Goal: Information Seeking & Learning: Find specific fact

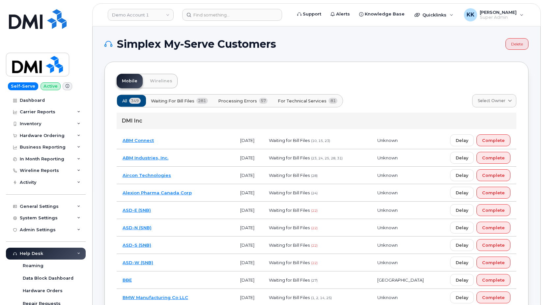
click at [295, 101] on span "For Technical Services" at bounding box center [302, 101] width 49 height 6
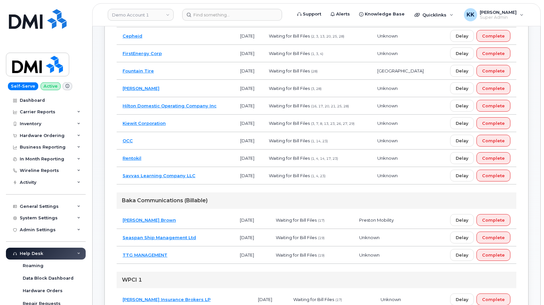
scroll to position [168, 0]
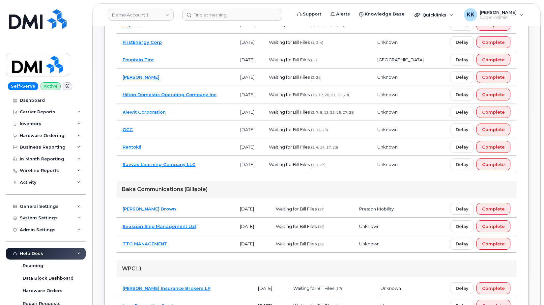
click at [191, 145] on td "Rentokil" at bounding box center [176, 146] width 118 height 17
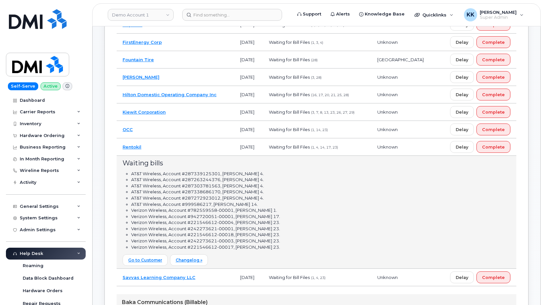
click at [163, 148] on td "Rentokil" at bounding box center [176, 146] width 118 height 17
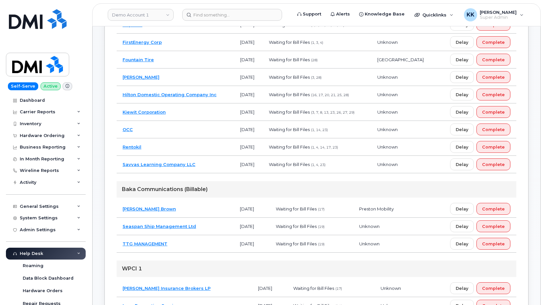
scroll to position [437, 0]
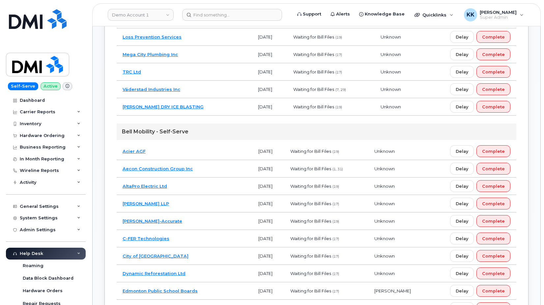
click at [208, 166] on td "Aecon Construction Group Inc" at bounding box center [185, 168] width 136 height 17
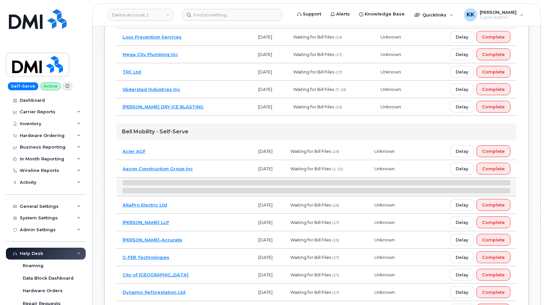
click at [208, 166] on td "Aecon Construction Group Inc" at bounding box center [185, 168] width 136 height 17
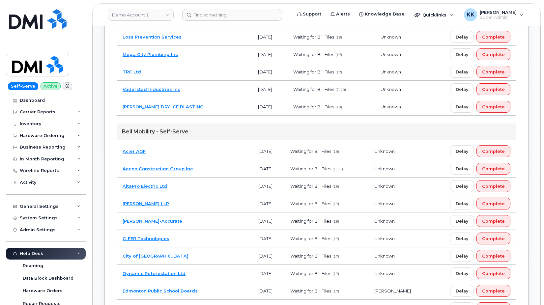
click at [206, 149] on td "Acier AGF" at bounding box center [185, 151] width 136 height 17
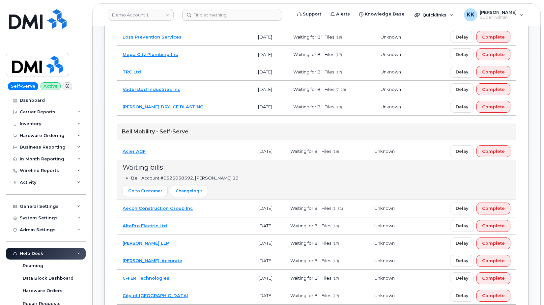
click at [206, 149] on td "Acier AGF" at bounding box center [185, 151] width 136 height 17
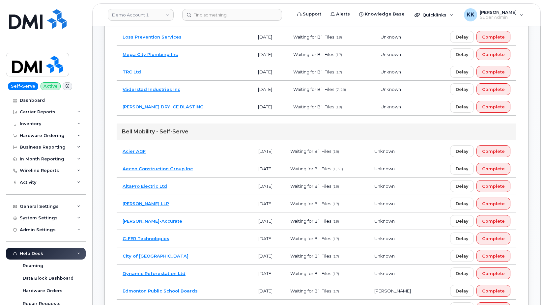
click at [200, 189] on td "AltaPro Electric Ltd" at bounding box center [185, 185] width 136 height 17
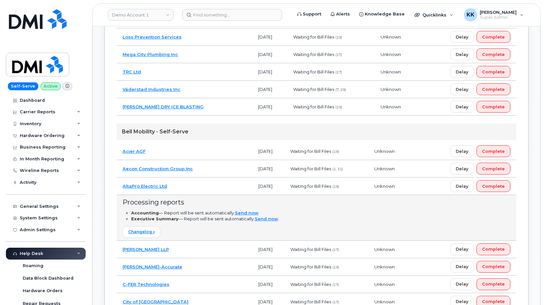
click at [196, 241] on td "Processing reports Accounting — Report will be sent automatically. Send now . E…" at bounding box center [316, 218] width 399 height 46
click at [195, 248] on td "Blaney McMurtry LLP" at bounding box center [185, 249] width 136 height 17
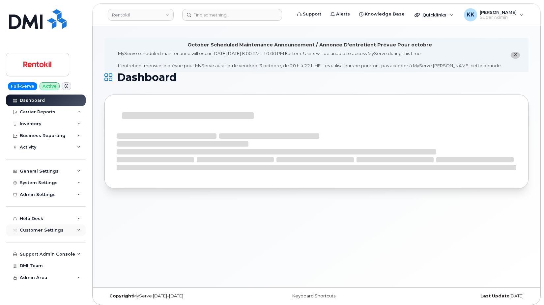
click at [38, 232] on div "Customer Settings" at bounding box center [46, 230] width 80 height 12
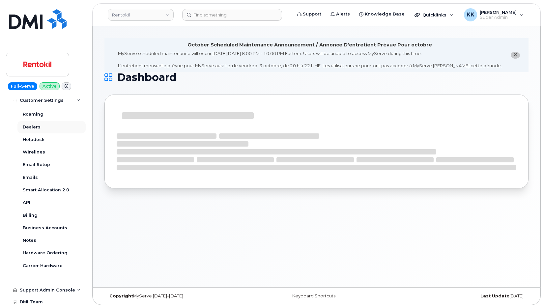
scroll to position [167, 0]
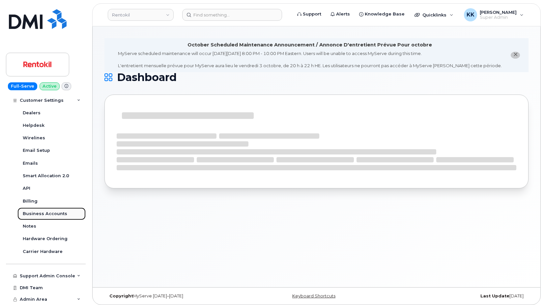
click at [47, 212] on div "Business Accounts" at bounding box center [45, 214] width 44 height 6
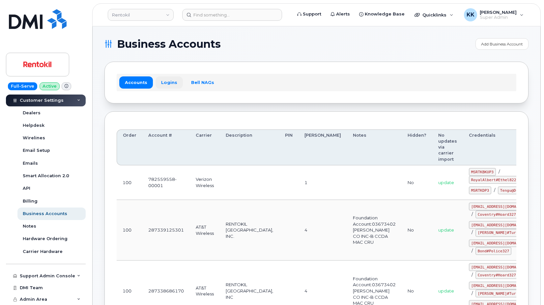
click at [171, 85] on link "Logins" at bounding box center [168, 82] width 27 height 12
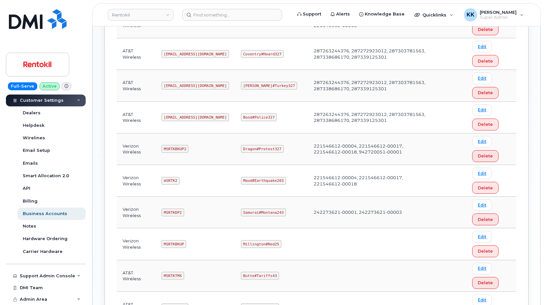
scroll to position [338, 0]
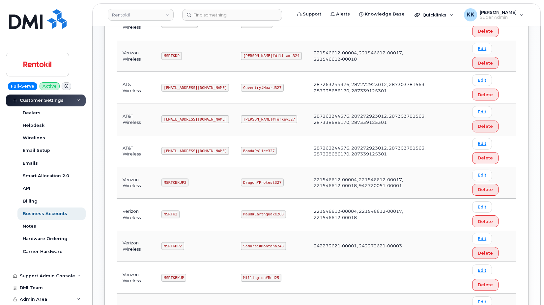
click at [185, 152] on code "Ms-rentokil-depot@dminc.com" at bounding box center [195, 151] width 68 height 8
click at [259, 153] on code "Bond#Police327" at bounding box center [259, 151] width 36 height 8
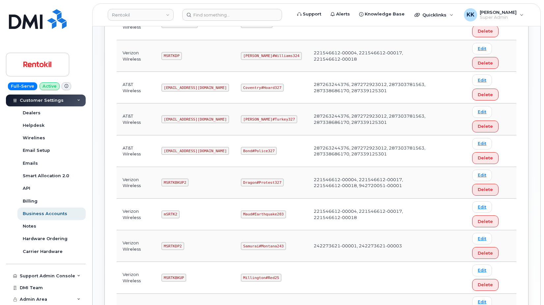
click at [259, 153] on code "Bond#Police327" at bounding box center [259, 151] width 36 height 8
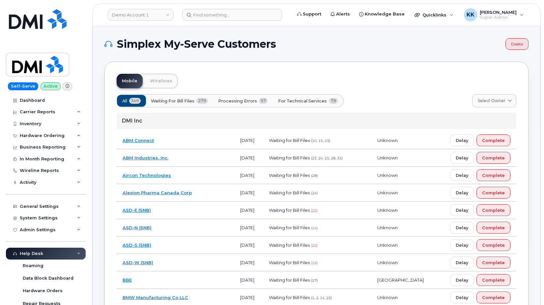
click at [309, 97] on button "For Technical Services 79" at bounding box center [307, 101] width 71 height 12
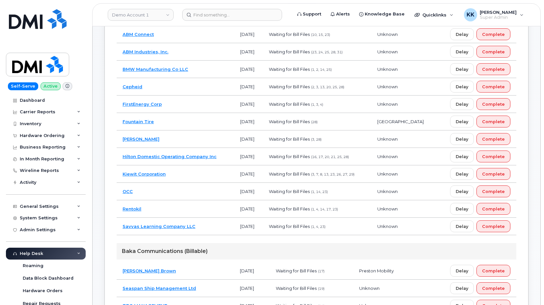
scroll to position [67, 0]
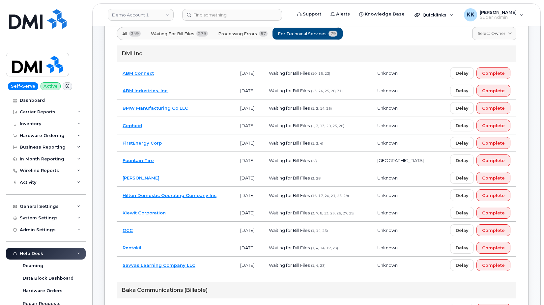
click at [198, 111] on td "BMW Manufacturing Co LLC" at bounding box center [176, 107] width 118 height 17
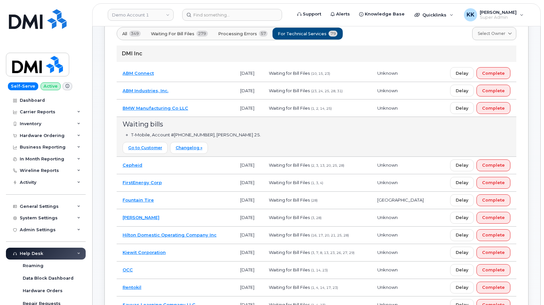
click at [212, 106] on td "BMW Manufacturing Co LLC" at bounding box center [176, 107] width 118 height 17
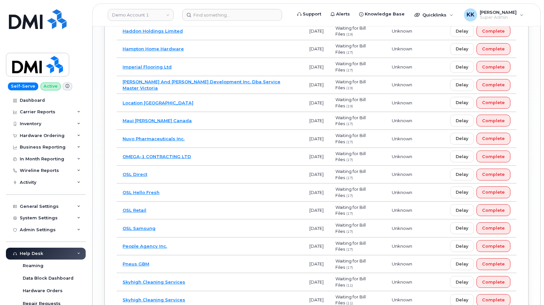
scroll to position [1400, 0]
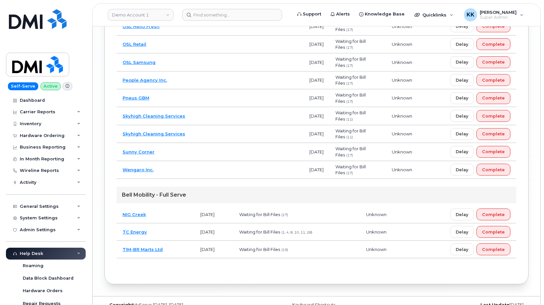
click at [173, 241] on td "TIM-BR Marts Ltd" at bounding box center [156, 249] width 78 height 17
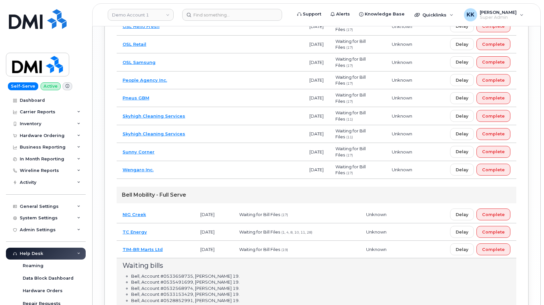
click at [176, 206] on td "NIG Creek" at bounding box center [156, 214] width 78 height 17
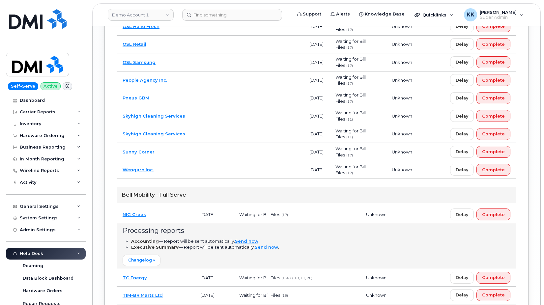
click at [172, 206] on td "NIG Creek" at bounding box center [156, 214] width 78 height 17
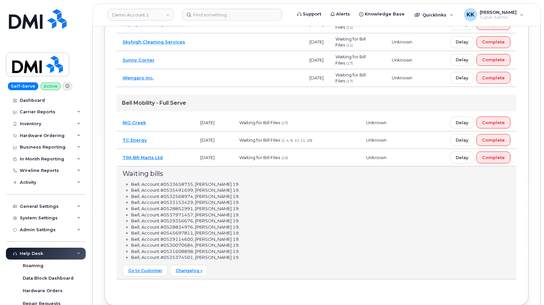
scroll to position [1500, 0]
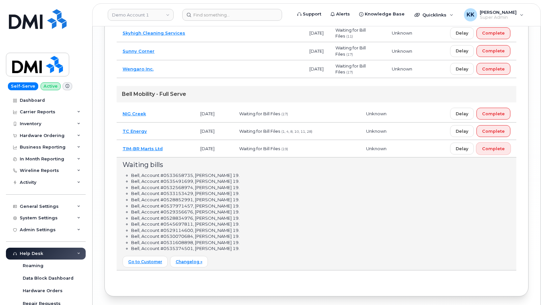
click at [493, 146] on span "Complete" at bounding box center [493, 149] width 23 height 6
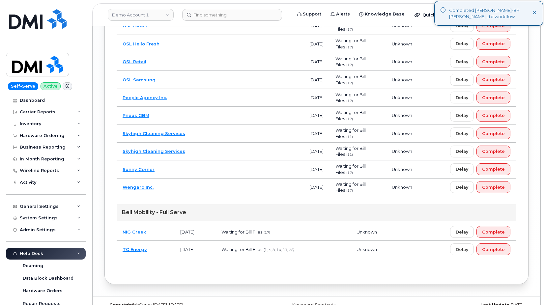
click at [159, 226] on td "NIG Creek" at bounding box center [146, 231] width 58 height 17
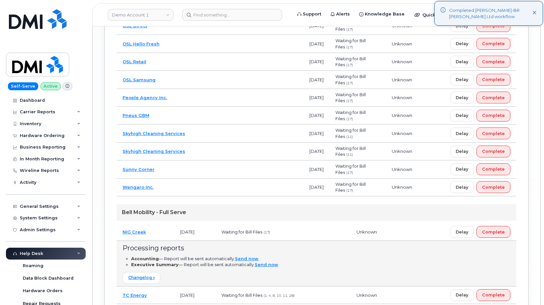
click at [159, 225] on td "NIG Creek" at bounding box center [146, 231] width 58 height 17
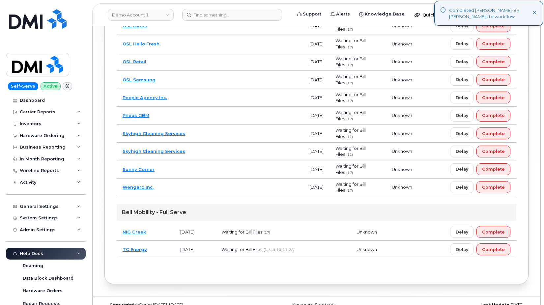
click at [182, 178] on td "Wengaro Inc." at bounding box center [210, 187] width 187 height 18
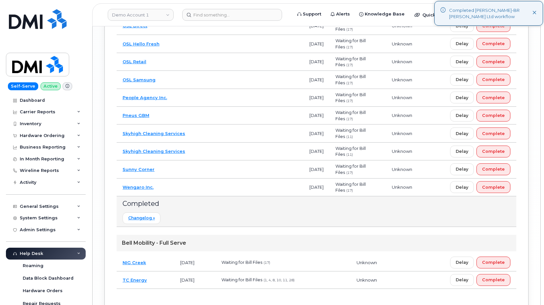
click at [179, 178] on td "Wengaro Inc." at bounding box center [210, 187] width 187 height 18
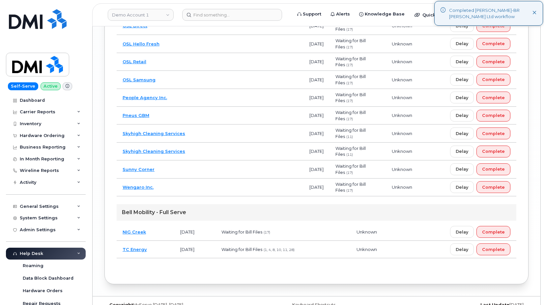
click at [179, 160] on td "Sunny Corner" at bounding box center [210, 169] width 187 height 18
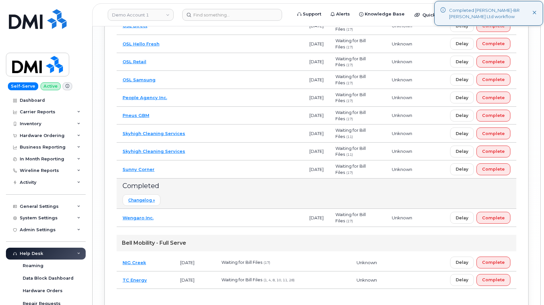
click at [179, 160] on td "Sunny Corner" at bounding box center [210, 169] width 187 height 18
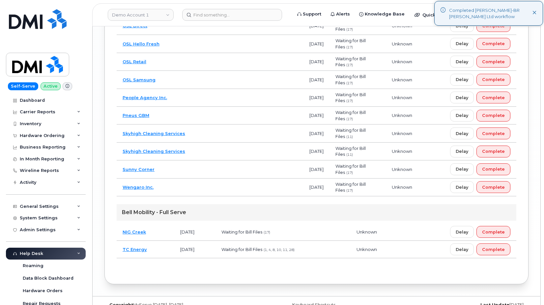
click at [190, 107] on td "Pneus GBM" at bounding box center [210, 116] width 187 height 18
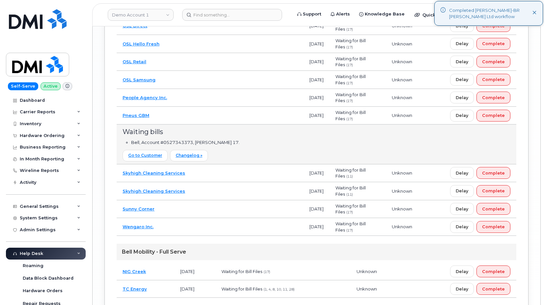
click at [190, 92] on td "People Agency Inc." at bounding box center [210, 98] width 187 height 18
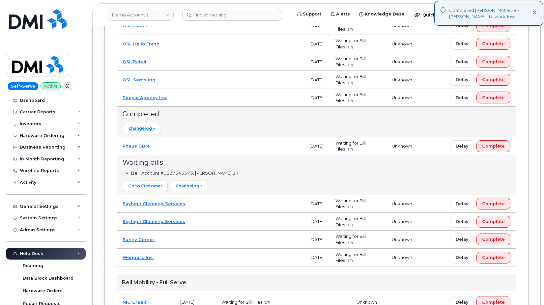
click at [191, 89] on td "People Agency Inc." at bounding box center [210, 98] width 187 height 18
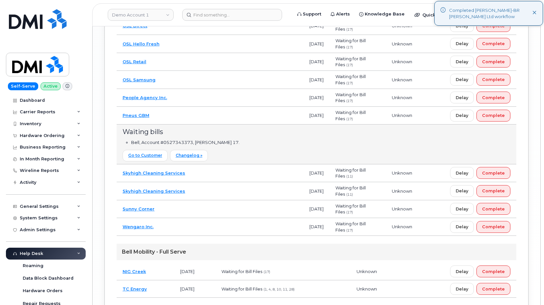
click at [181, 71] on td "OSL Samsung" at bounding box center [210, 80] width 187 height 18
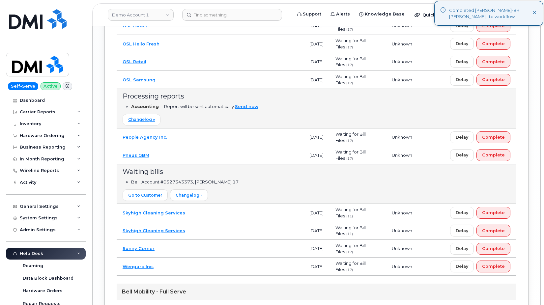
click at [181, 71] on td "OSL Samsung" at bounding box center [210, 80] width 187 height 18
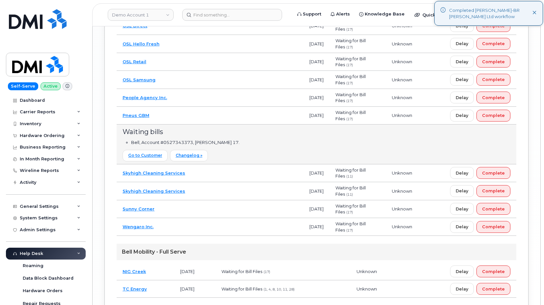
click at [181, 54] on td "OSL Retail" at bounding box center [210, 62] width 187 height 18
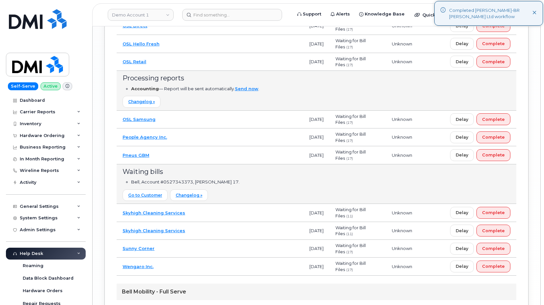
click at [181, 54] on td "OSL Retail" at bounding box center [210, 62] width 187 height 18
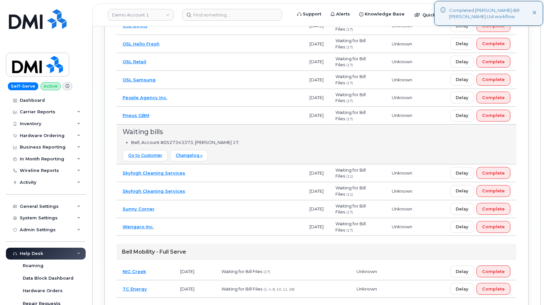
click at [184, 44] on td "OSL Hello Fresh" at bounding box center [210, 44] width 187 height 18
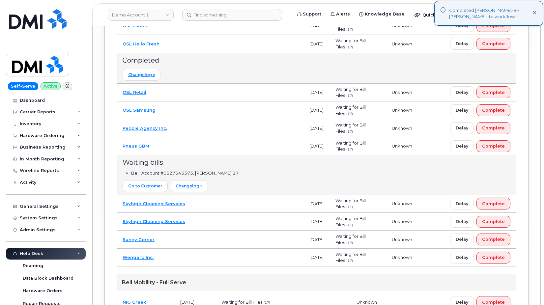
click at [184, 43] on td "OSL Hello Fresh" at bounding box center [210, 44] width 187 height 18
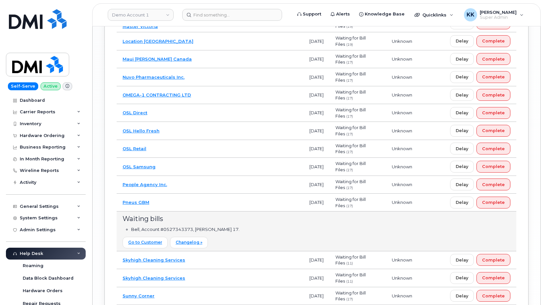
scroll to position [1281, 0]
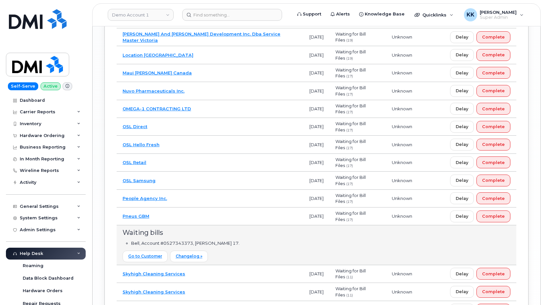
click at [171, 120] on td "OSL Direct" at bounding box center [210, 127] width 187 height 18
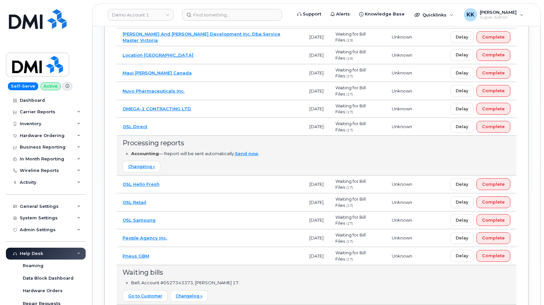
click at [171, 120] on td "OSL Direct" at bounding box center [210, 127] width 187 height 18
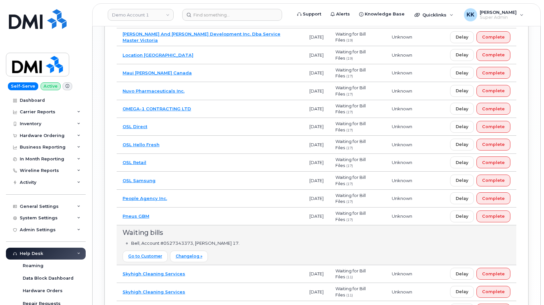
click at [214, 101] on td "OMEGA-1 CONTRACTING LTD" at bounding box center [210, 109] width 187 height 18
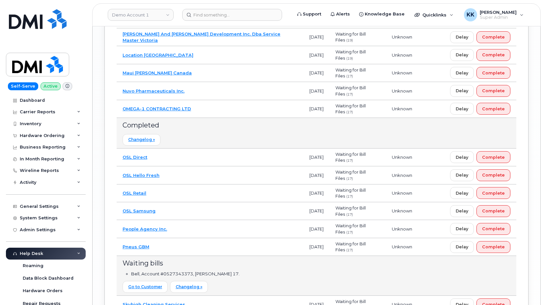
click at [214, 101] on td "OMEGA-1 CONTRACTING LTD" at bounding box center [210, 109] width 187 height 18
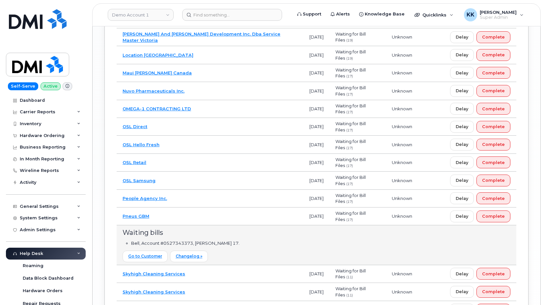
click at [211, 82] on td "Nuvo Pharmaceuticals Inc." at bounding box center [210, 91] width 187 height 18
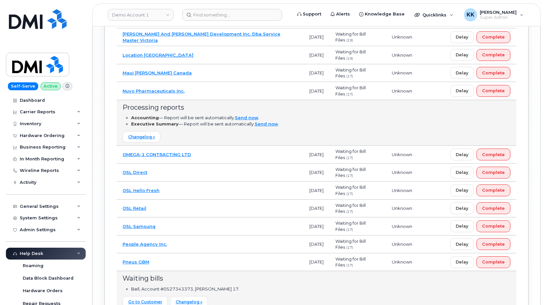
click at [211, 82] on td "Nuvo Pharmaceuticals Inc." at bounding box center [210, 91] width 187 height 18
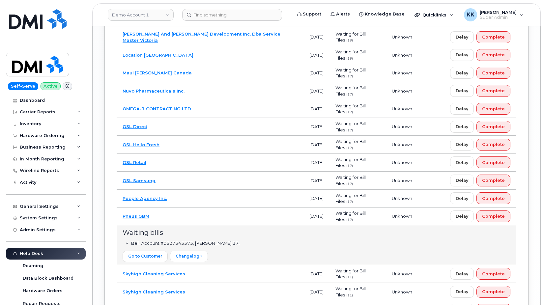
click at [208, 69] on td "Maui Jim Canada" at bounding box center [210, 73] width 187 height 18
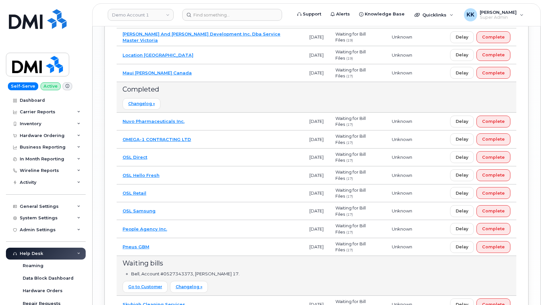
click at [208, 69] on td "Maui Jim Canada" at bounding box center [210, 73] width 187 height 18
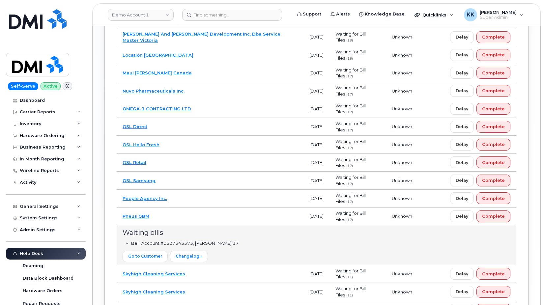
click at [210, 50] on td "Location Blais" at bounding box center [210, 55] width 187 height 18
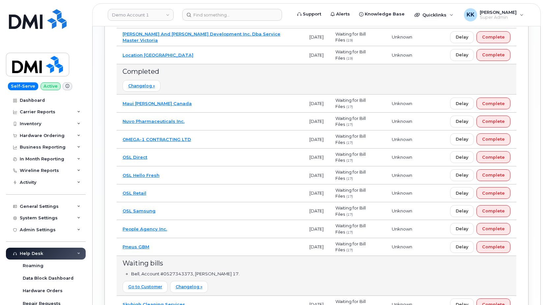
click at [210, 50] on td "Location Blais" at bounding box center [210, 55] width 187 height 18
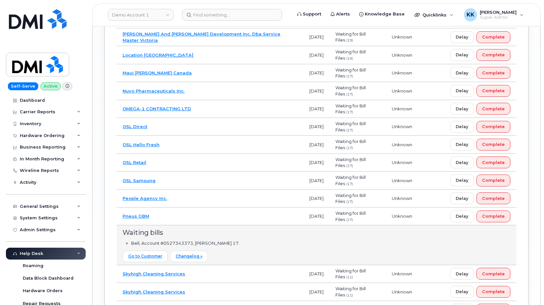
click at [277, 35] on td "Knoles And Ryan Development Inc. Dba Service Master Victoria" at bounding box center [210, 37] width 187 height 18
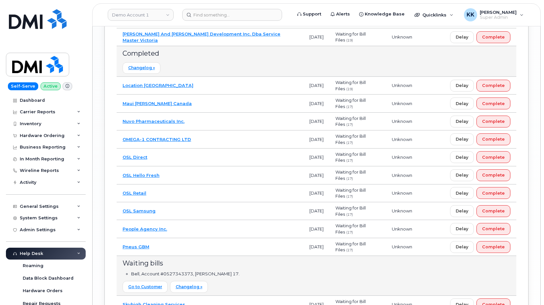
click at [277, 35] on td "Knoles And Ryan Development Inc. Dba Service Master Victoria" at bounding box center [210, 37] width 187 height 18
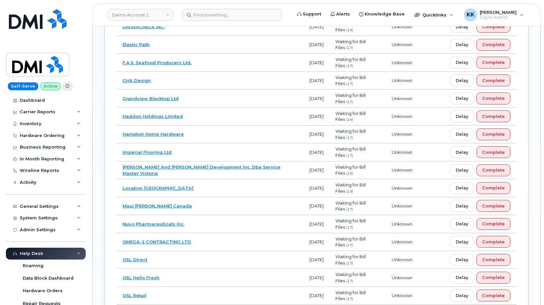
scroll to position [1147, 0]
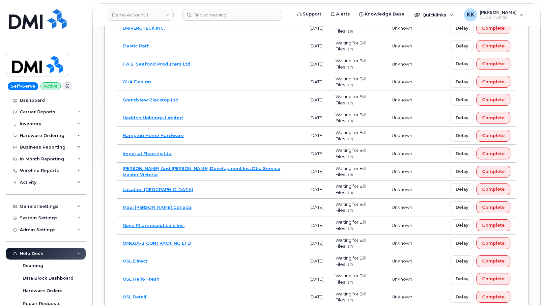
click at [186, 152] on td "Imperial Flooring Ltd" at bounding box center [210, 154] width 187 height 18
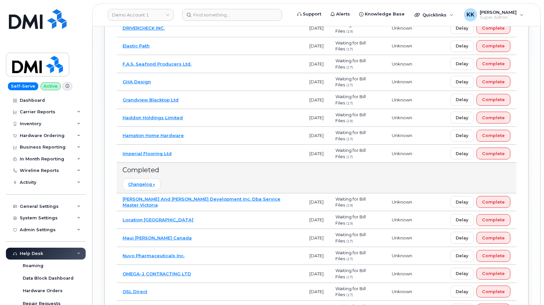
click at [186, 151] on td "Imperial Flooring Ltd" at bounding box center [210, 154] width 187 height 18
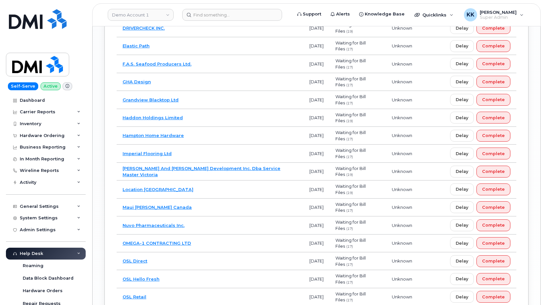
click at [204, 129] on td "Hampton Home Hardware" at bounding box center [210, 136] width 187 height 18
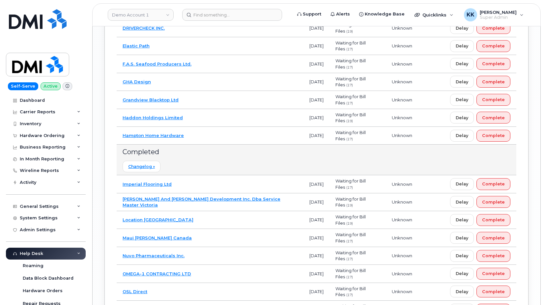
click at [204, 129] on td "Hampton Home Hardware" at bounding box center [210, 136] width 187 height 18
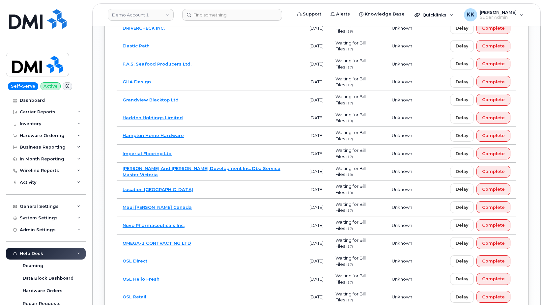
click at [205, 113] on td "Haddon Holdings Limited" at bounding box center [210, 118] width 187 height 18
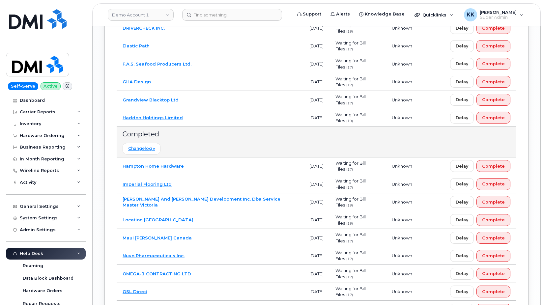
click at [205, 113] on td "Haddon Holdings Limited" at bounding box center [210, 118] width 187 height 18
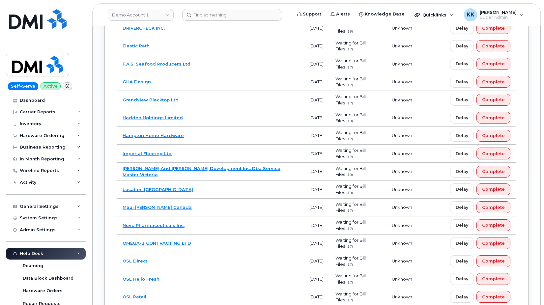
click at [203, 95] on td "Grandview Blacktop Ltd" at bounding box center [210, 100] width 187 height 18
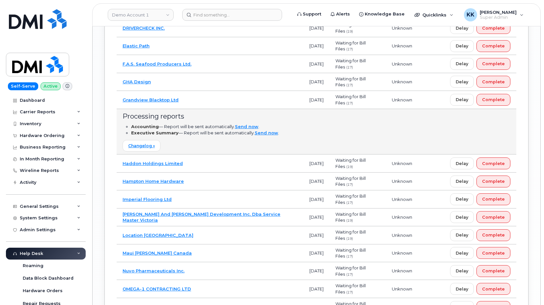
click at [203, 95] on td "Grandview Blacktop Ltd" at bounding box center [210, 100] width 187 height 18
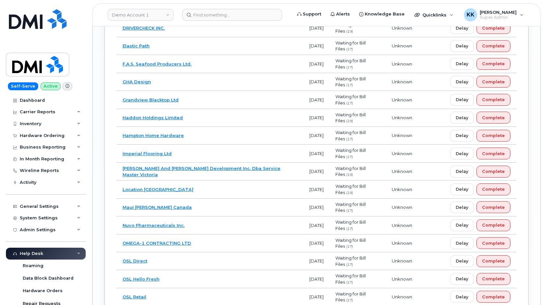
click at [201, 78] on td "GHA Design" at bounding box center [210, 82] width 187 height 18
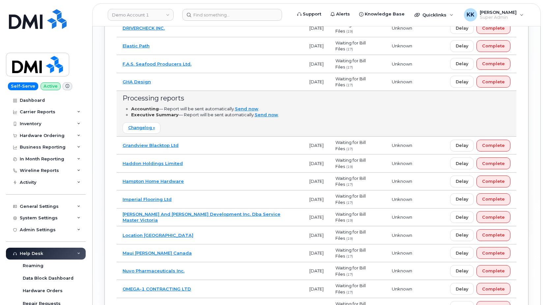
click at [201, 78] on td "GHA Design" at bounding box center [210, 82] width 187 height 18
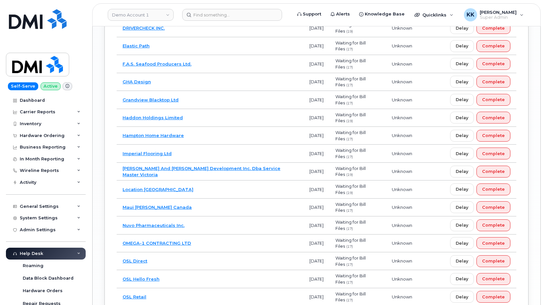
click at [228, 59] on td "F.A.S. Seafood Producers Ltd." at bounding box center [210, 64] width 187 height 18
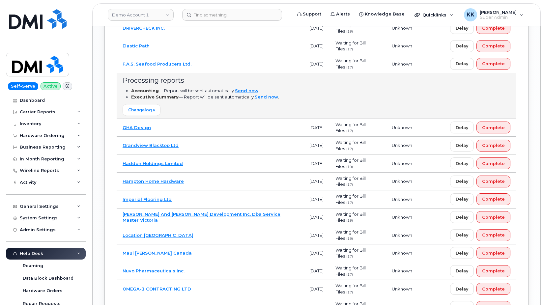
click at [227, 59] on td "F.A.S. Seafood Producers Ltd." at bounding box center [210, 64] width 187 height 18
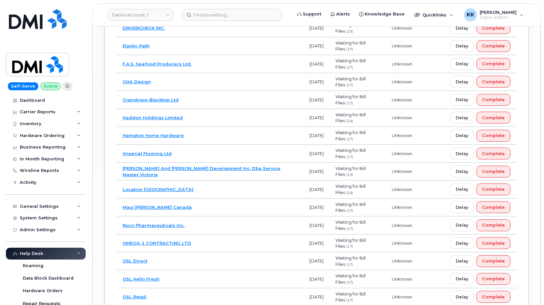
click at [220, 46] on td "Elastic Path" at bounding box center [210, 46] width 187 height 18
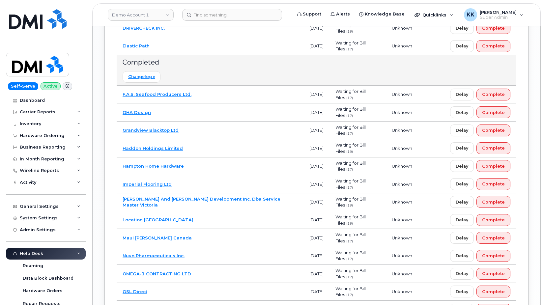
click at [220, 46] on td "Elastic Path" at bounding box center [210, 46] width 187 height 18
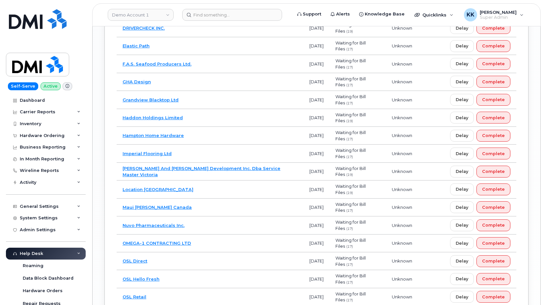
click at [217, 32] on td "DRIVERCHECK INC." at bounding box center [210, 28] width 187 height 18
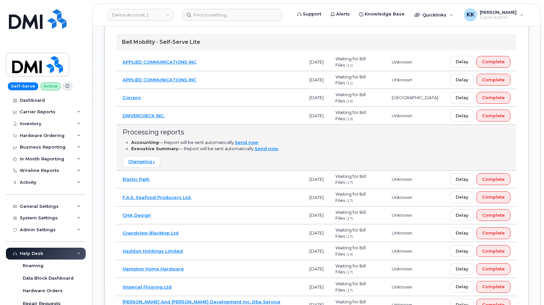
scroll to position [1046, 0]
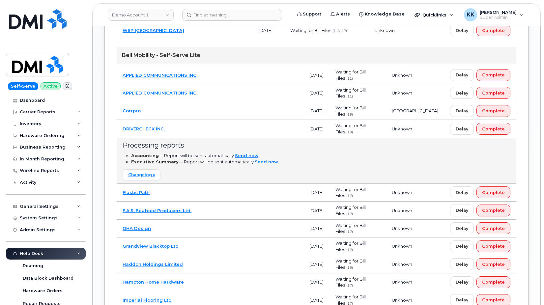
click at [203, 130] on td "DRIVERCHECK INC." at bounding box center [210, 129] width 187 height 18
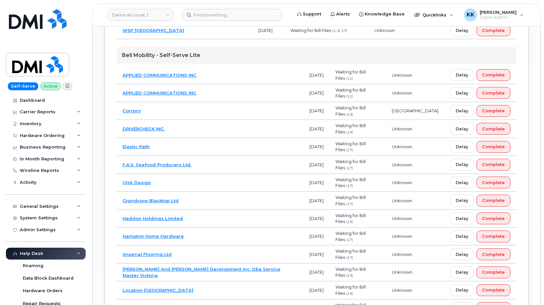
click at [210, 109] on td "Corrpro" at bounding box center [210, 111] width 187 height 18
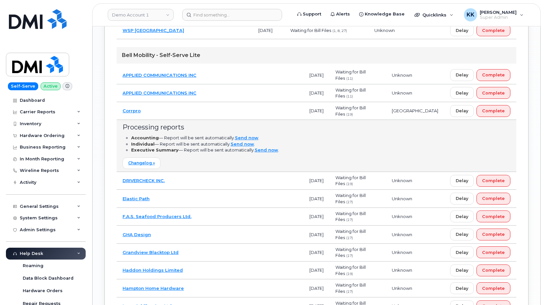
click at [210, 109] on td "Corrpro" at bounding box center [210, 111] width 187 height 18
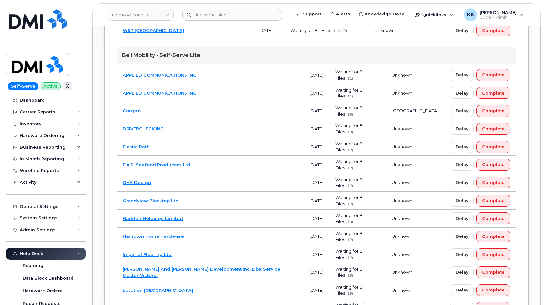
click at [224, 94] on td "APPLIED COMMUNICATIONS INC" at bounding box center [210, 93] width 187 height 18
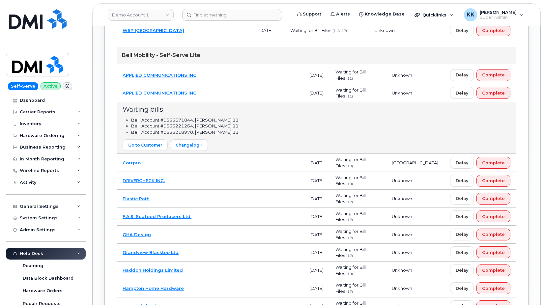
click at [224, 94] on td "APPLIED COMMUNICATIONS INC" at bounding box center [210, 93] width 187 height 18
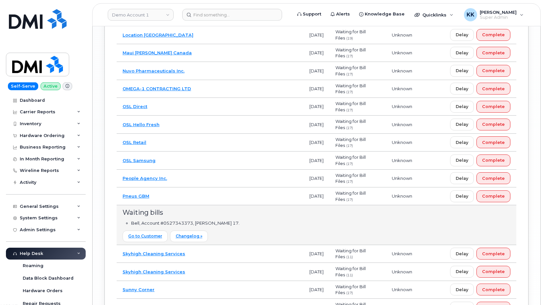
scroll to position [1349, 0]
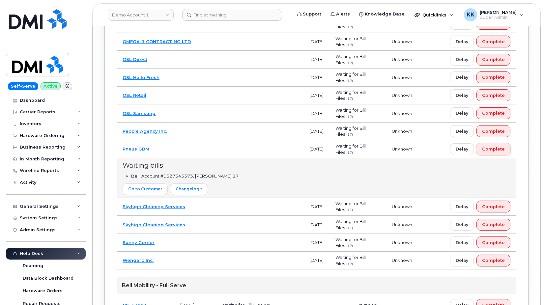
click at [490, 146] on span "Complete" at bounding box center [493, 149] width 23 height 6
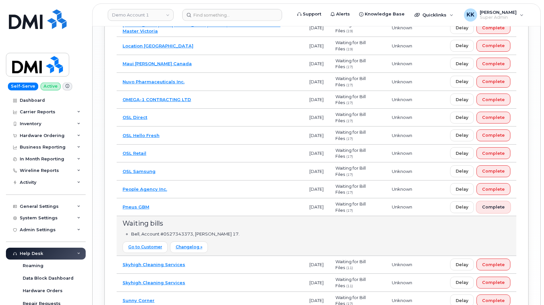
scroll to position [1281, 0]
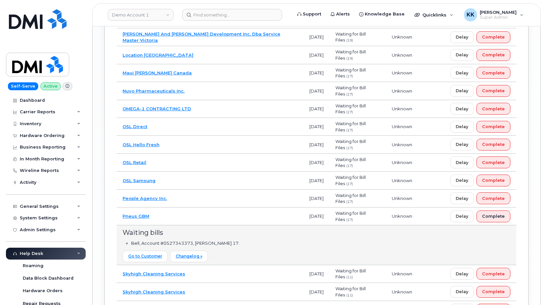
click at [197, 207] on td "Pneus GBM" at bounding box center [210, 216] width 187 height 18
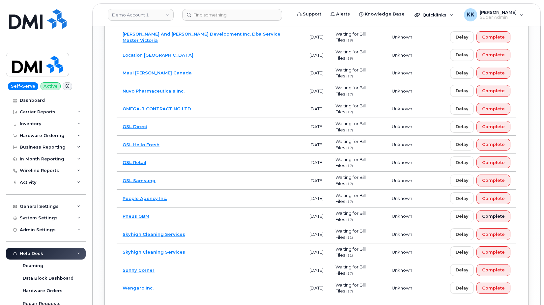
click at [196, 207] on td "Pneus GBM" at bounding box center [210, 216] width 187 height 18
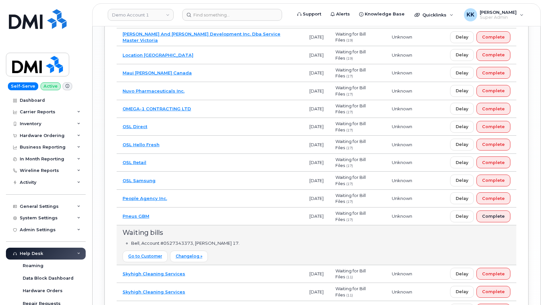
click at [500, 210] on div "Delay Complete" at bounding box center [480, 216] width 60 height 12
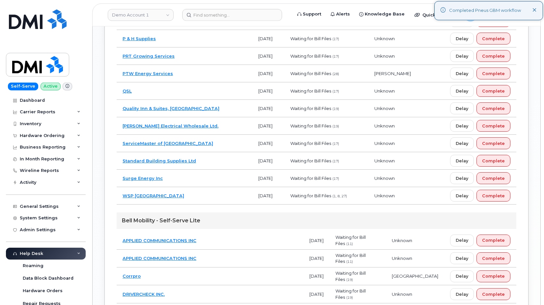
scroll to position [878, 0]
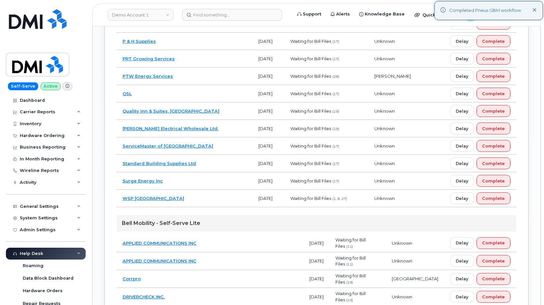
click at [186, 183] on td "Surge Energy Inc" at bounding box center [185, 180] width 136 height 17
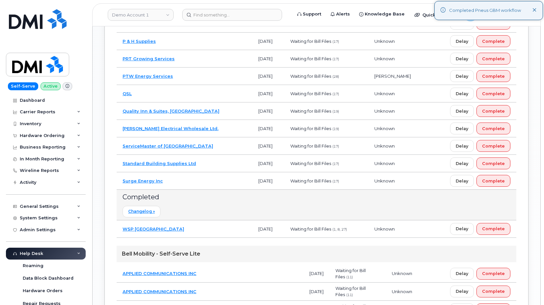
drag, startPoint x: 206, startPoint y: 168, endPoint x: 208, endPoint y: 162, distance: 5.8
click at [206, 167] on td "Standard Building Supplies Ltd" at bounding box center [185, 163] width 136 height 17
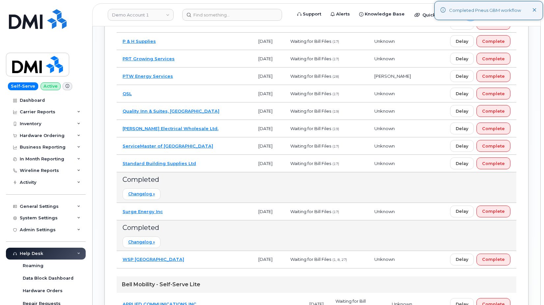
click at [209, 148] on td "ServiceMaster of Edmonton" at bounding box center [185, 145] width 136 height 17
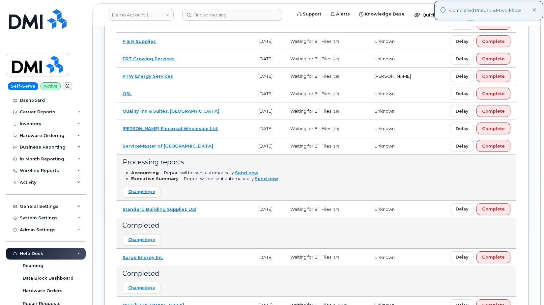
click at [213, 130] on td "Robertson Electrical Wholesale Ltd." at bounding box center [185, 128] width 136 height 17
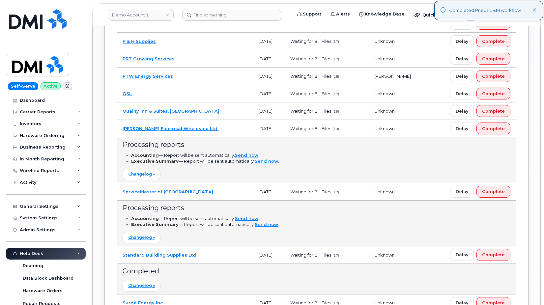
drag, startPoint x: 216, startPoint y: 110, endPoint x: 212, endPoint y: 104, distance: 6.8
click at [215, 110] on td "Quality Inn & Suites, Summerside" at bounding box center [185, 110] width 136 height 17
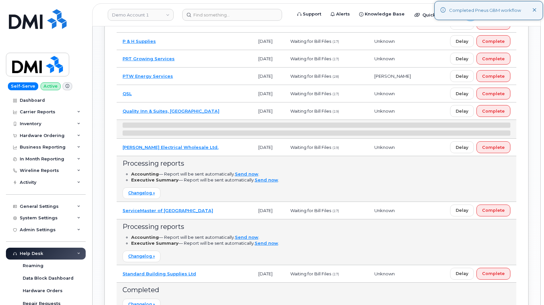
click at [201, 88] on td "QSL" at bounding box center [185, 93] width 136 height 17
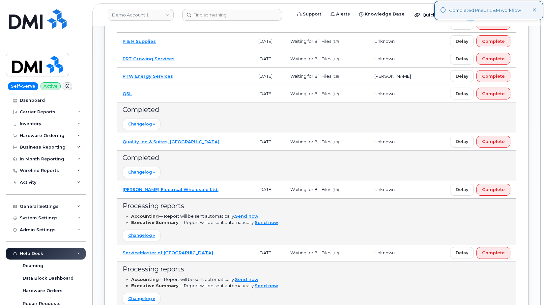
click at [199, 76] on td "PTW Energy Services" at bounding box center [185, 76] width 136 height 17
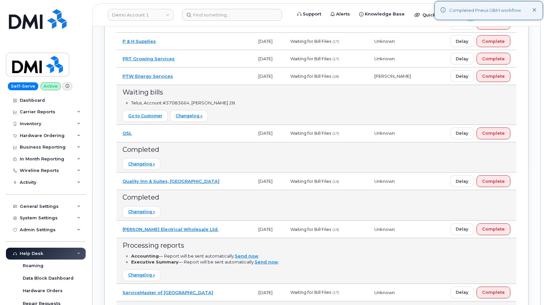
click at [198, 58] on td "PRT Growing Services" at bounding box center [185, 58] width 136 height 17
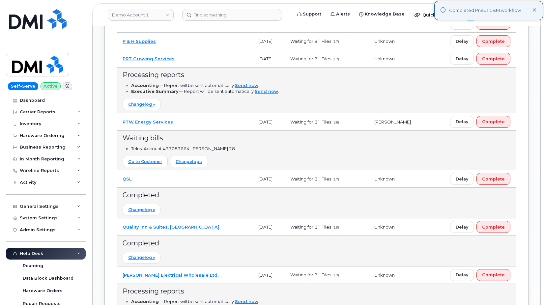
click at [198, 42] on td "P & H Supplies" at bounding box center [185, 41] width 136 height 17
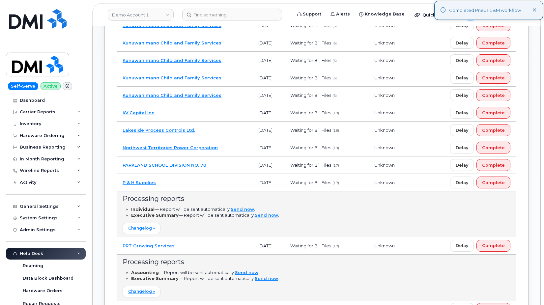
scroll to position [710, 0]
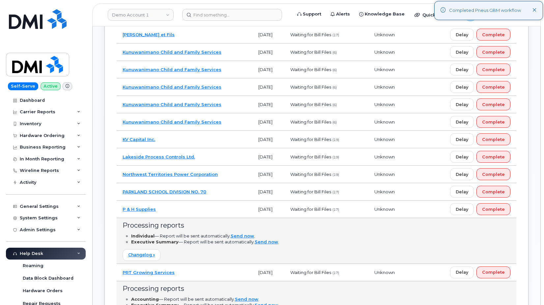
click at [223, 192] on td "PARKLAND SCHOOL DIVISION NO. 70" at bounding box center [185, 191] width 136 height 17
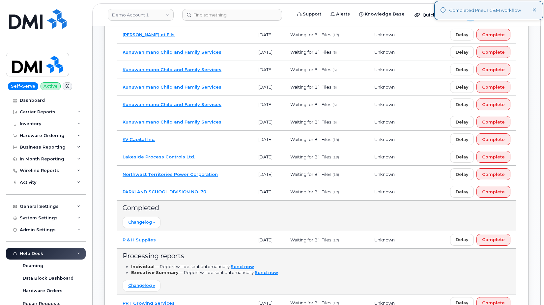
click at [226, 174] on td "Northwest Territories Power Corporation" at bounding box center [185, 174] width 136 height 17
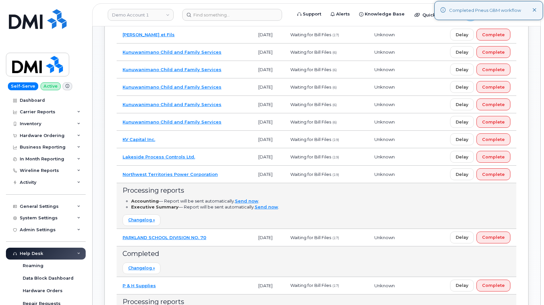
click at [218, 153] on td "Lakeside Process Controls Ltd." at bounding box center [185, 156] width 136 height 17
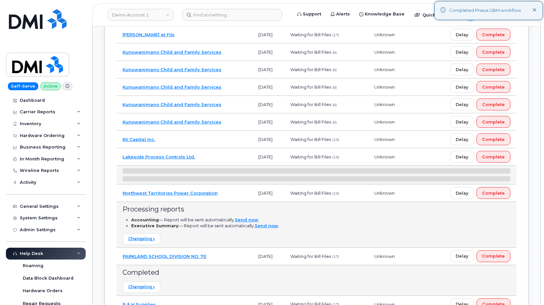
click at [215, 140] on td "KV Capital Inc." at bounding box center [185, 139] width 136 height 17
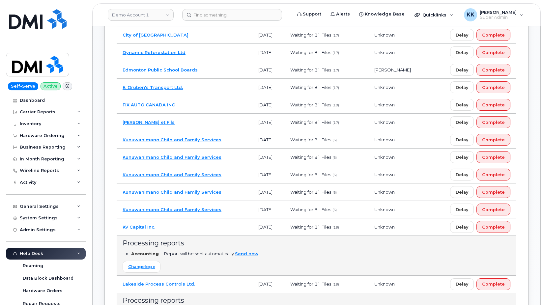
scroll to position [610, 0]
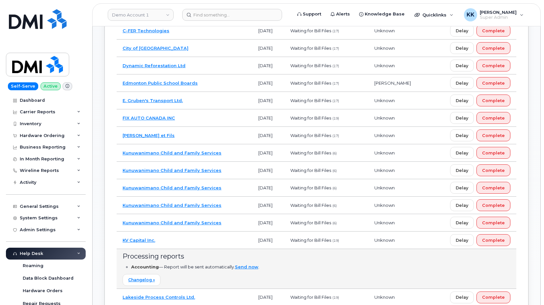
click at [230, 152] on td "Kunuwanimano Child and Family Services" at bounding box center [185, 152] width 136 height 17
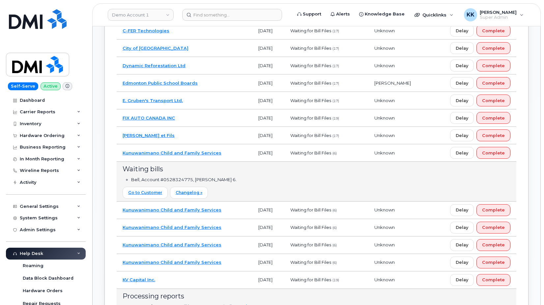
click at [176, 133] on td "J.Lalonde et Fils" at bounding box center [185, 135] width 136 height 17
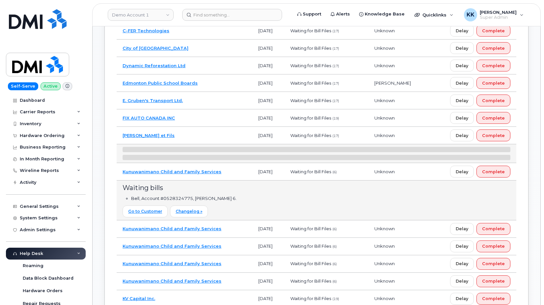
click at [195, 111] on td "FIX AUTO CANADA INC" at bounding box center [185, 117] width 136 height 17
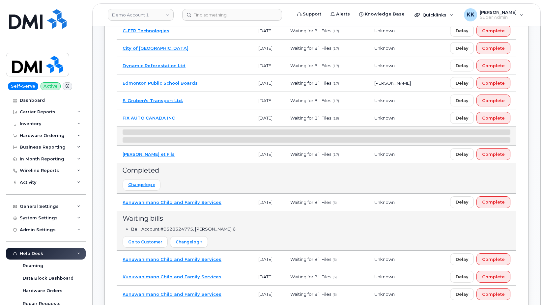
click at [201, 95] on td "E. Gruben's Transport Ltd." at bounding box center [185, 100] width 136 height 17
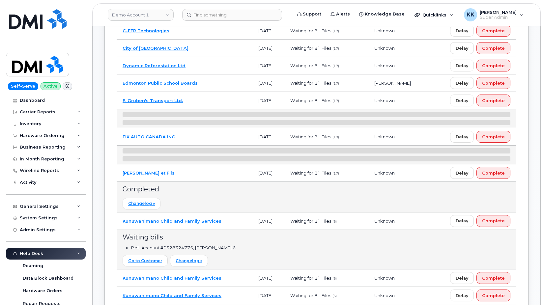
drag, startPoint x: 209, startPoint y: 83, endPoint x: 210, endPoint y: 73, distance: 9.3
click at [209, 82] on td "Edmonton Public School Boards" at bounding box center [185, 82] width 136 height 17
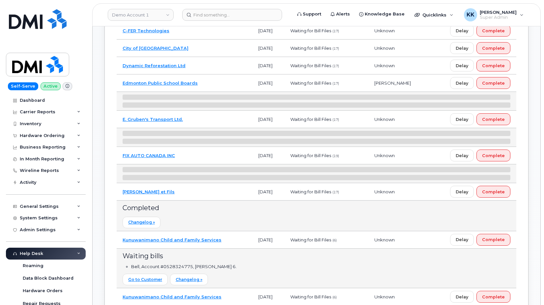
click at [209, 65] on td "Dynamic Reforestation Ltd" at bounding box center [185, 65] width 136 height 17
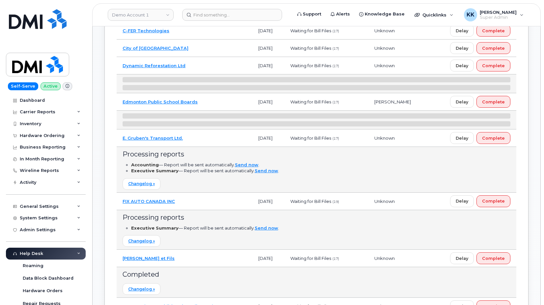
click at [200, 50] on td "City of Maple Ridge" at bounding box center [185, 48] width 136 height 17
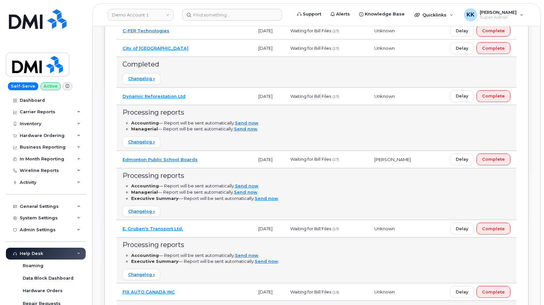
click at [202, 35] on td "C-FER Technologies" at bounding box center [185, 30] width 136 height 17
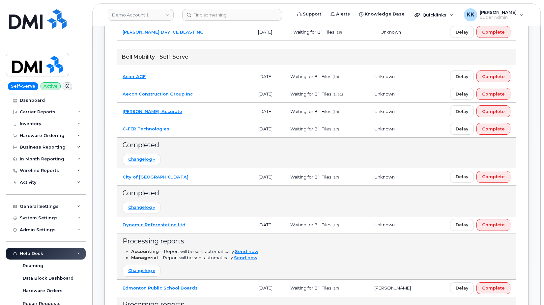
scroll to position [475, 0]
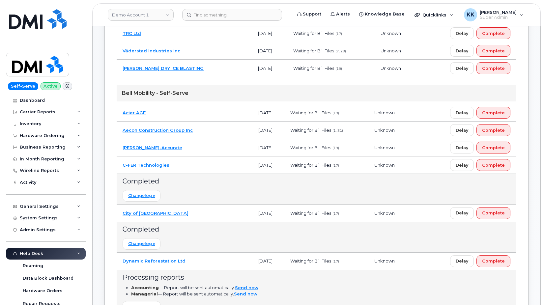
click at [191, 154] on td "Bothwell-Accurate" at bounding box center [185, 147] width 136 height 17
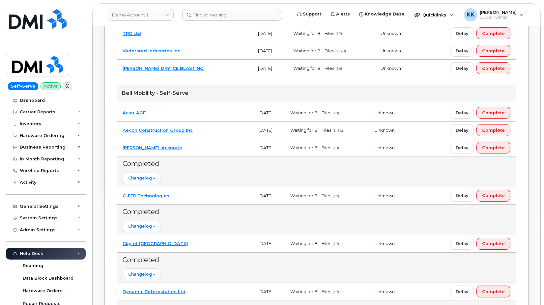
click at [204, 117] on td "Acier AGF" at bounding box center [185, 112] width 136 height 17
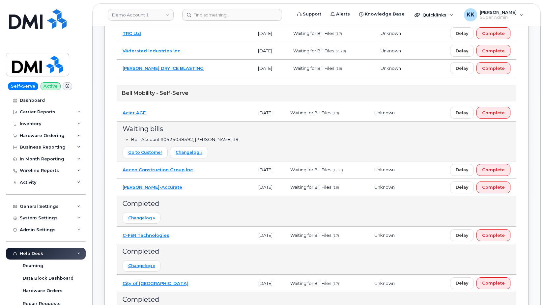
click at [208, 170] on td "Aecon Construction Group Inc" at bounding box center [185, 169] width 136 height 17
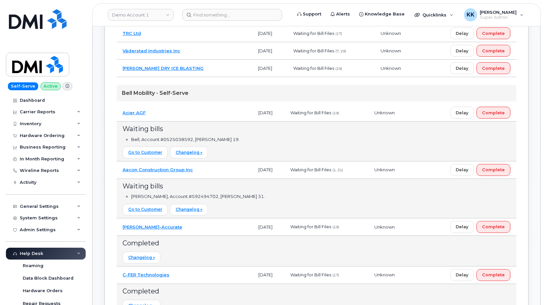
click at [206, 170] on td "Aecon Construction Group Inc" at bounding box center [185, 169] width 136 height 17
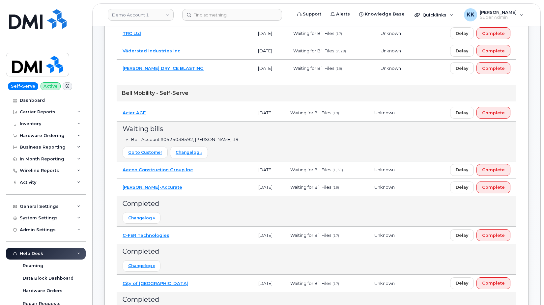
click at [201, 185] on td "Bothwell-Accurate" at bounding box center [185, 187] width 136 height 17
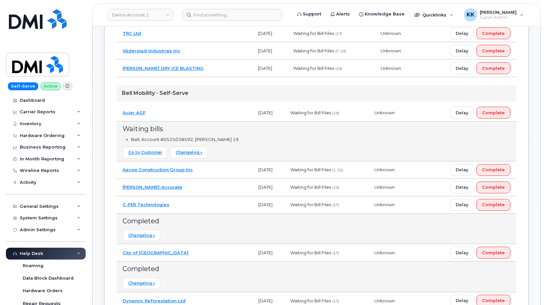
click at [195, 204] on td "C-FER Technologies" at bounding box center [185, 204] width 136 height 17
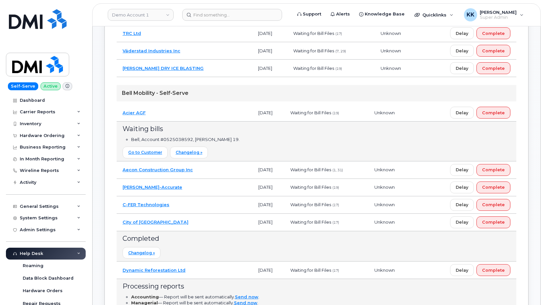
click at [193, 223] on td "City of Maple Ridge" at bounding box center [185, 222] width 136 height 17
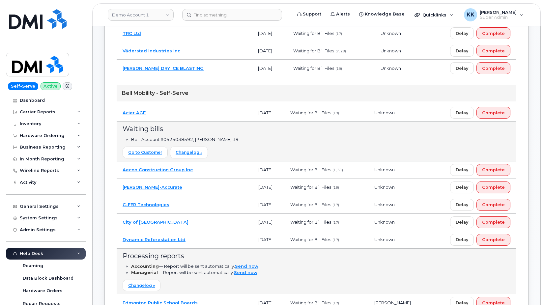
click at [200, 240] on td "Dynamic Reforestation Ltd" at bounding box center [185, 239] width 136 height 17
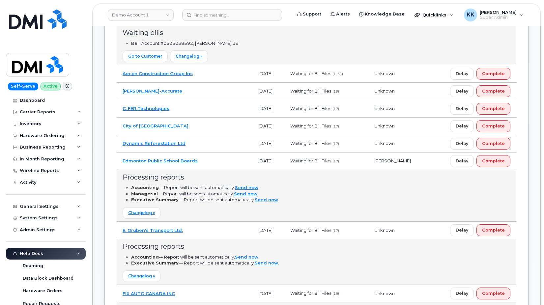
scroll to position [576, 0]
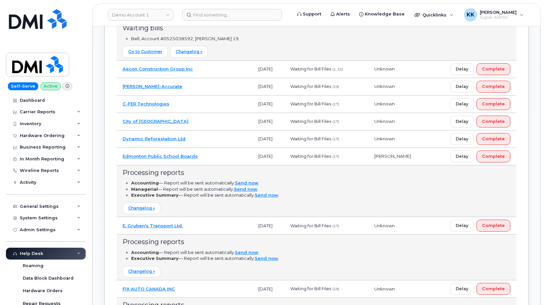
click at [225, 151] on td "Edmonton Public School Boards" at bounding box center [185, 156] width 136 height 17
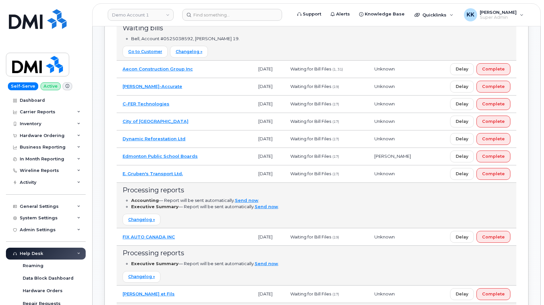
click at [207, 178] on td "E. Gruben's Transport Ltd." at bounding box center [185, 173] width 136 height 17
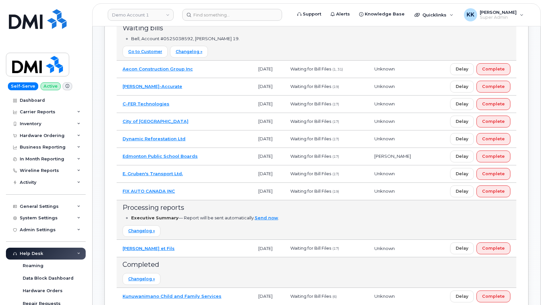
click at [202, 193] on td "FIX AUTO CANADA INC" at bounding box center [185, 191] width 136 height 17
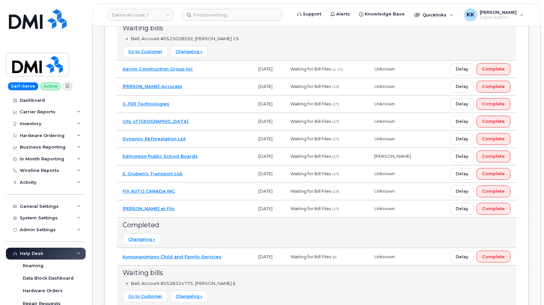
click at [201, 208] on td "J.Lalonde et Fils" at bounding box center [185, 208] width 136 height 17
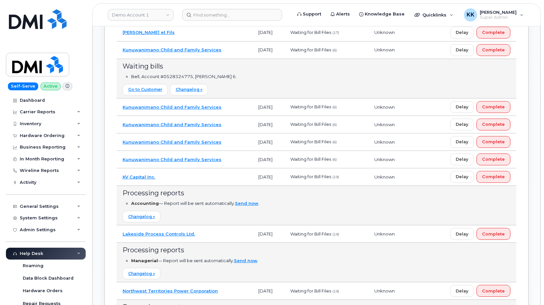
scroll to position [777, 0]
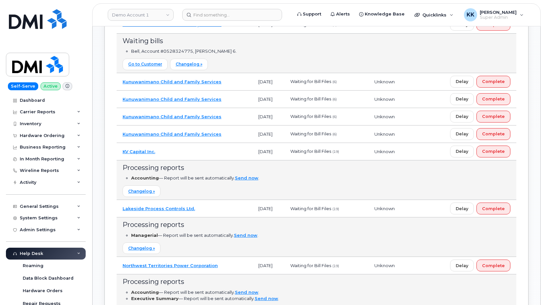
click at [207, 155] on td "KV Capital Inc." at bounding box center [185, 151] width 136 height 17
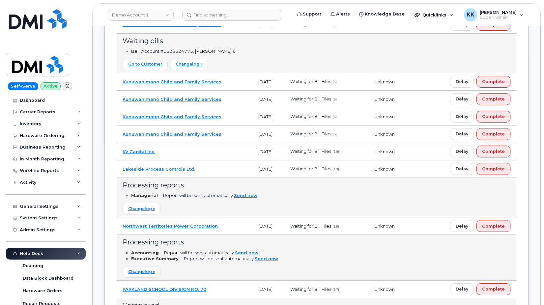
click at [203, 168] on td "Lakeside Process Controls Ltd." at bounding box center [185, 168] width 136 height 17
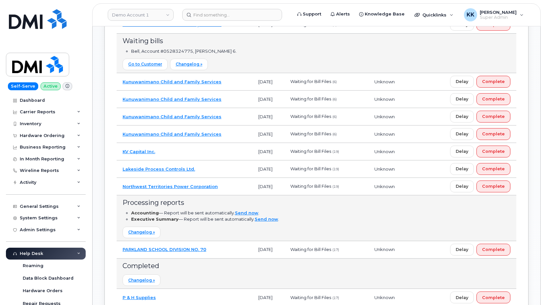
click at [231, 185] on td "Northwest Territories Power Corporation" at bounding box center [185, 186] width 136 height 17
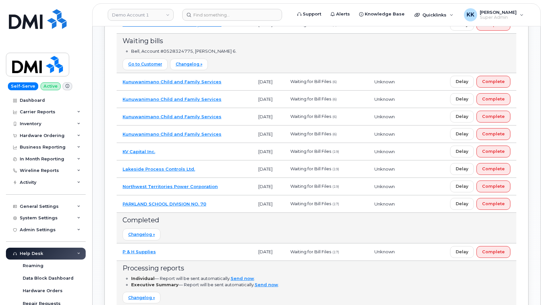
click at [219, 202] on td "PARKLAND SCHOOL DIVISION NO. 70" at bounding box center [185, 203] width 136 height 17
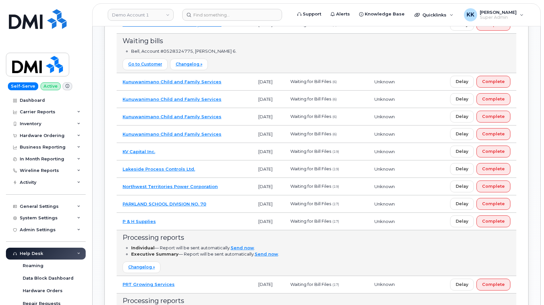
click at [219, 218] on td "P & H Supplies" at bounding box center [185, 221] width 136 height 17
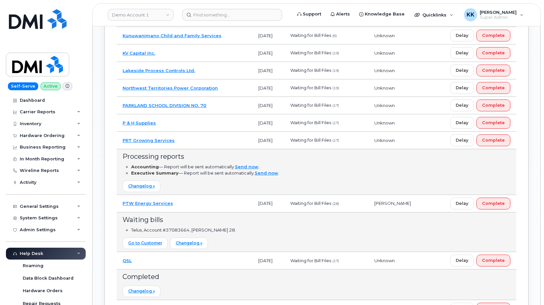
scroll to position [878, 0]
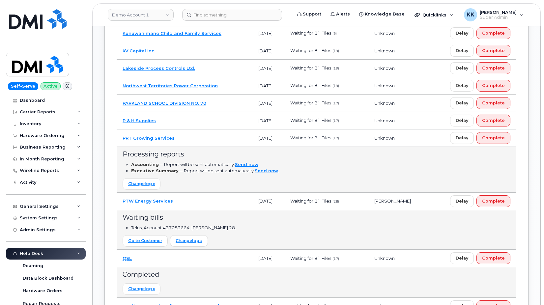
click at [223, 142] on td "PRT Growing Services" at bounding box center [185, 137] width 136 height 17
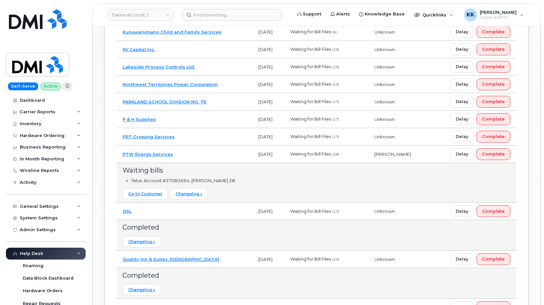
scroll to position [912, 0]
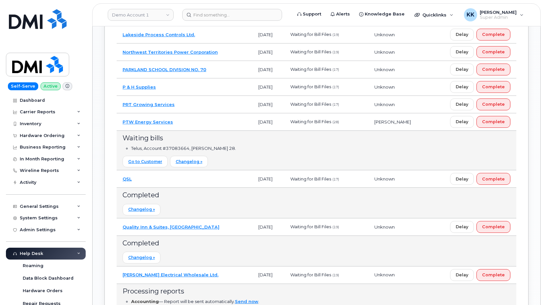
click at [200, 179] on td "QSL" at bounding box center [185, 178] width 136 height 17
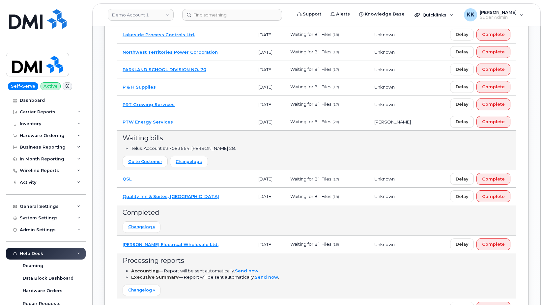
click at [213, 198] on td "Quality Inn & Suites, Summerside" at bounding box center [185, 196] width 136 height 17
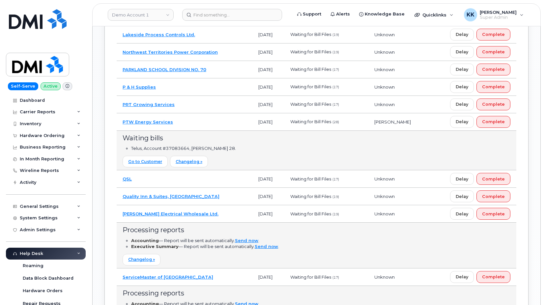
click at [216, 214] on td "Robertson Electrical Wholesale Ltd." at bounding box center [185, 213] width 136 height 17
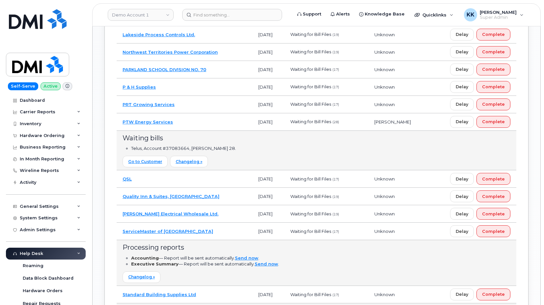
click at [218, 232] on td "ServiceMaster of Edmonton" at bounding box center [185, 231] width 136 height 17
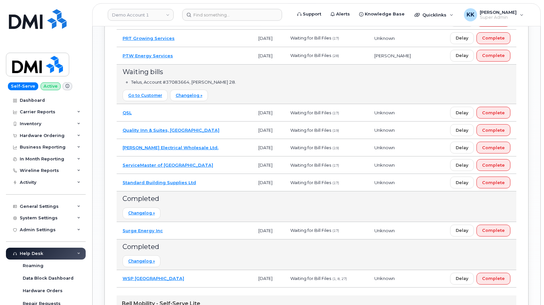
scroll to position [979, 0]
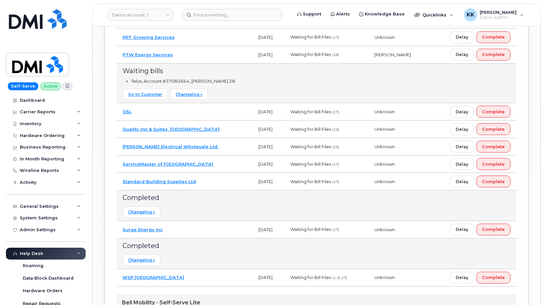
click at [219, 186] on td "Standard Building Supplies Ltd" at bounding box center [185, 181] width 136 height 17
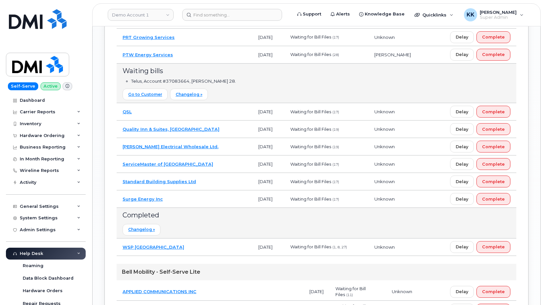
click at [213, 200] on td "Surge Energy Inc" at bounding box center [185, 198] width 136 height 17
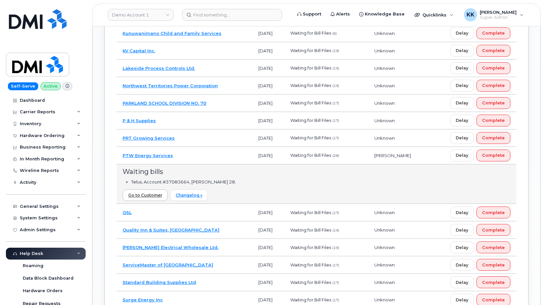
scroll to position [871, 0]
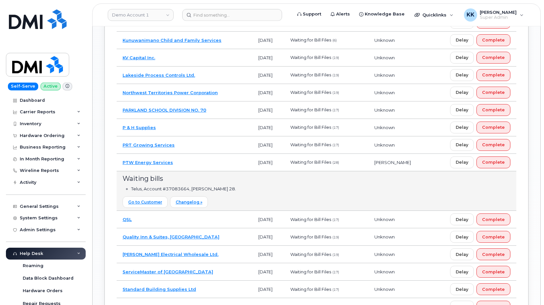
click at [218, 162] on td "PTW Energy Services" at bounding box center [185, 162] width 136 height 17
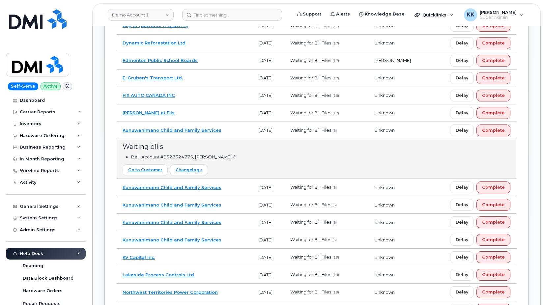
scroll to position [670, 0]
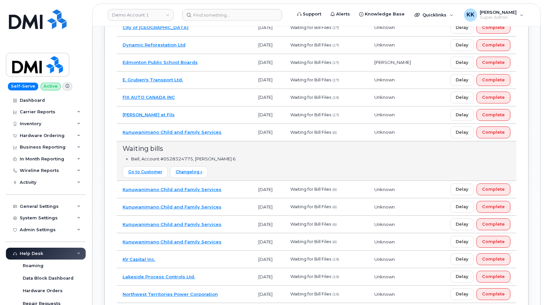
click at [225, 134] on td "Kunuwanimano Child and Family Services" at bounding box center [185, 132] width 136 height 17
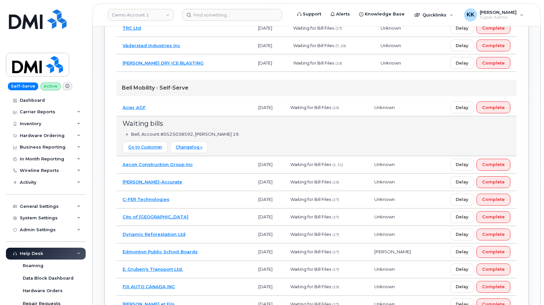
scroll to position [468, 0]
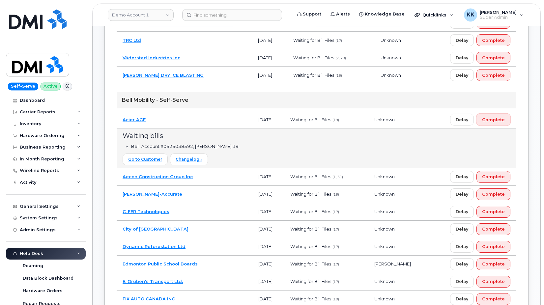
click at [487, 117] on span "Complete" at bounding box center [493, 120] width 23 height 6
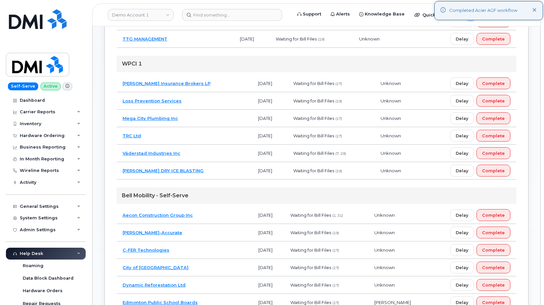
scroll to position [334, 0]
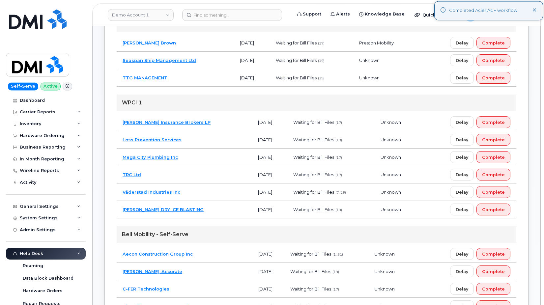
click at [197, 205] on td "WICKENS DRY ICE BLASTING" at bounding box center [184, 209] width 135 height 17
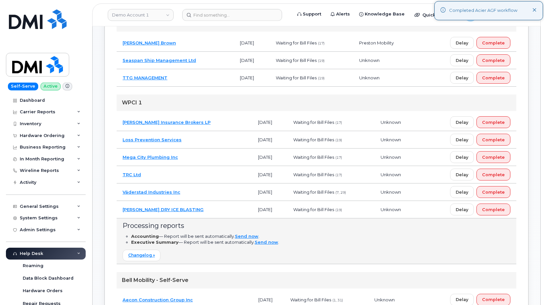
click at [176, 173] on td "TRC Ltd" at bounding box center [184, 174] width 135 height 17
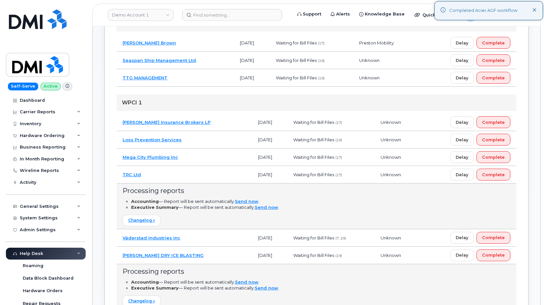
click at [195, 158] on td "Mega City Plumbing Inc" at bounding box center [184, 157] width 135 height 17
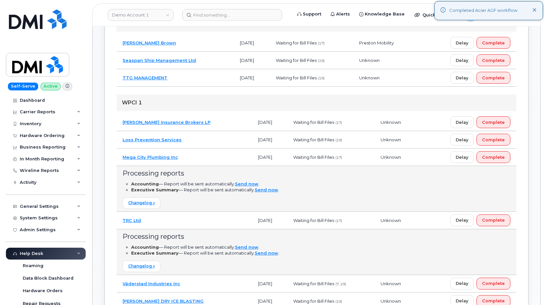
click at [196, 140] on td "Loss Prevention Services" at bounding box center [184, 139] width 135 height 17
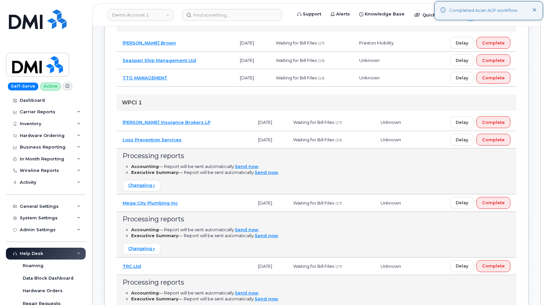
click at [225, 123] on td "Baird MacGregor Insurance Brokers LP" at bounding box center [184, 122] width 135 height 17
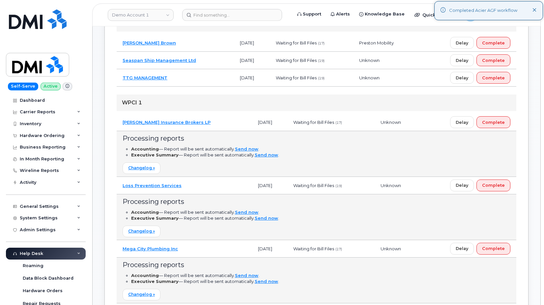
click at [225, 123] on td "Baird MacGregor Insurance Brokers LP" at bounding box center [184, 122] width 135 height 17
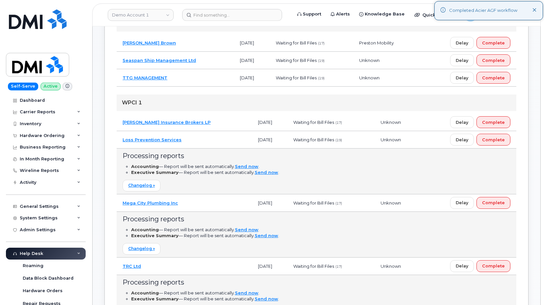
click at [205, 139] on td "Loss Prevention Services" at bounding box center [184, 139] width 135 height 17
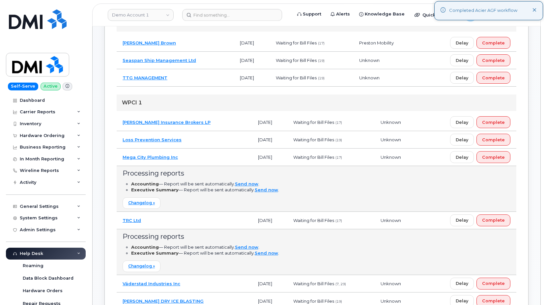
click at [189, 158] on td "Mega City Plumbing Inc" at bounding box center [184, 157] width 135 height 17
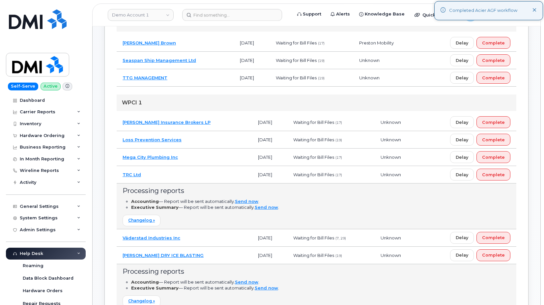
click at [193, 178] on td "TRC Ltd" at bounding box center [184, 174] width 135 height 17
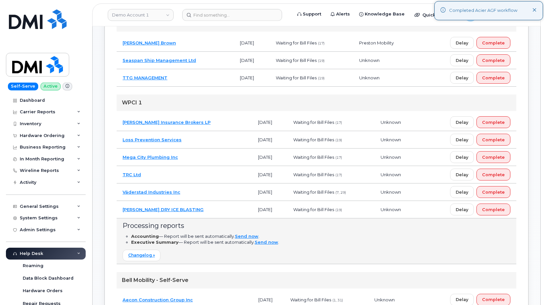
click at [202, 210] on td "WICKENS DRY ICE BLASTING" at bounding box center [184, 209] width 135 height 17
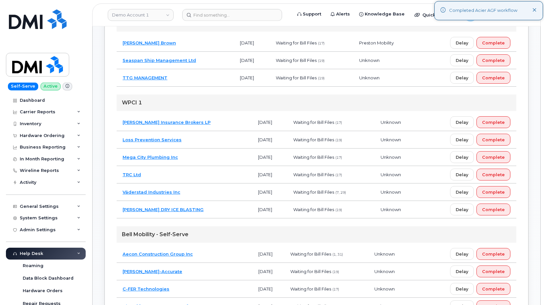
click at [204, 191] on td "Väderstad Industries Inc" at bounding box center [184, 191] width 135 height 17
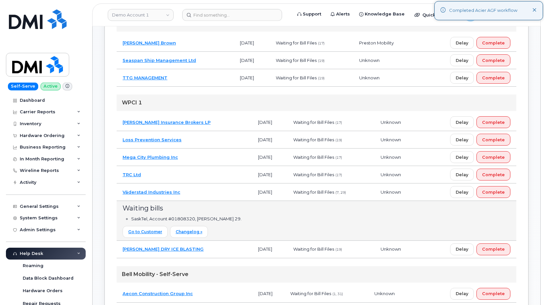
click at [204, 191] on td "Väderstad Industries Inc" at bounding box center [184, 191] width 135 height 17
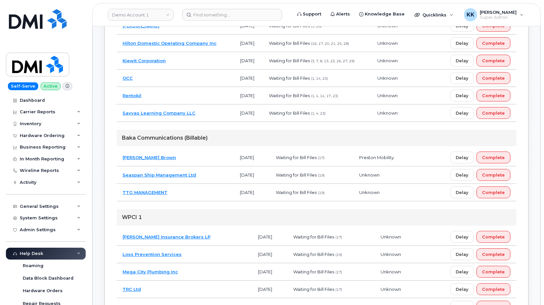
scroll to position [200, 0]
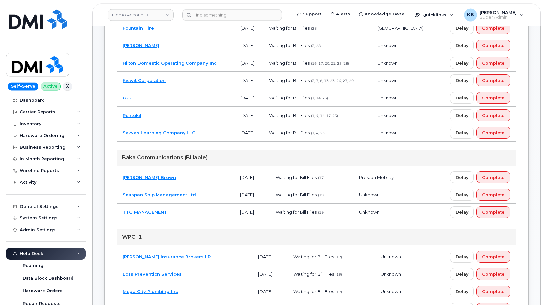
click at [195, 211] on td "TTG MANAGEMENT" at bounding box center [175, 212] width 117 height 17
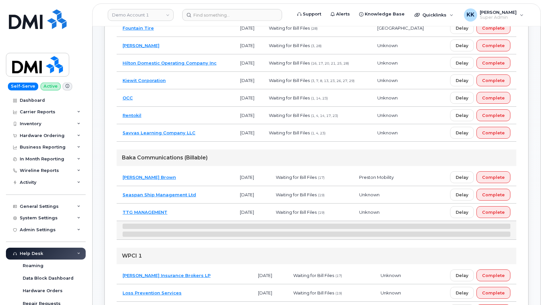
click at [205, 193] on td "Seaspan Ship Management Ltd" at bounding box center [175, 194] width 117 height 17
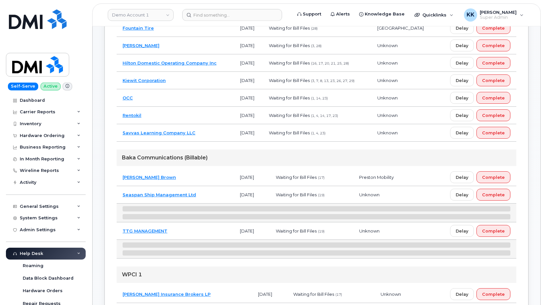
click at [202, 178] on td "Odlum Brown" at bounding box center [175, 177] width 117 height 17
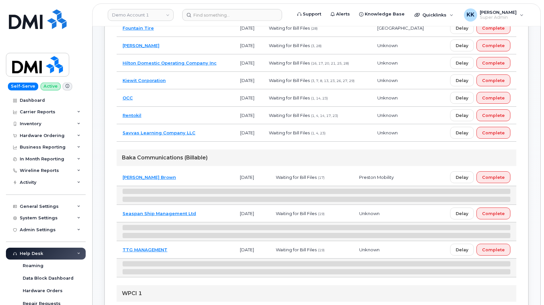
scroll to position [233, 0]
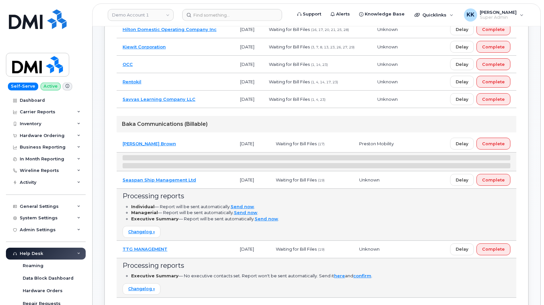
click at [203, 182] on td "Seaspan Ship Management Ltd" at bounding box center [175, 179] width 117 height 17
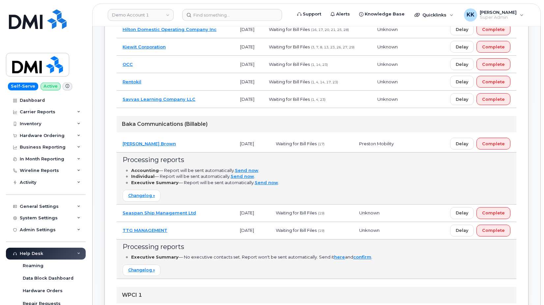
click at [188, 232] on td "TTG MANAGEMENT" at bounding box center [175, 230] width 117 height 17
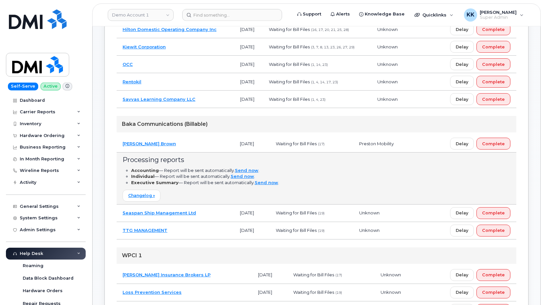
click at [189, 147] on td "Odlum Brown" at bounding box center [175, 143] width 117 height 17
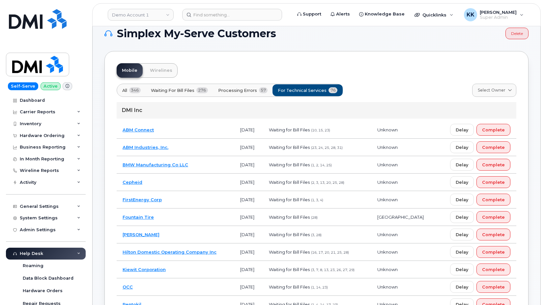
scroll to position [0, 0]
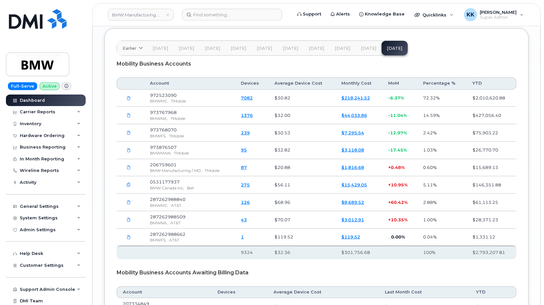
scroll to position [1099, 0]
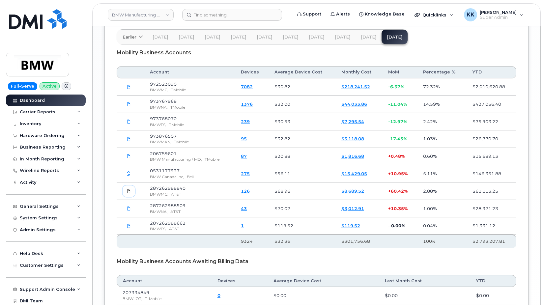
click at [129, 189] on icon at bounding box center [129, 191] width 4 height 4
click at [127, 203] on link at bounding box center [129, 209] width 13 height 12
click at [125, 220] on link at bounding box center [129, 226] width 13 height 12
click at [40, 114] on div "Carrier Reports" at bounding box center [38, 111] width 36 height 5
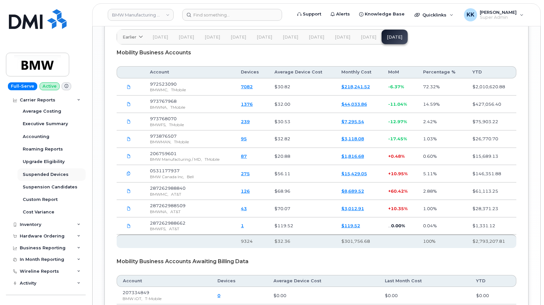
scroll to position [95, 0]
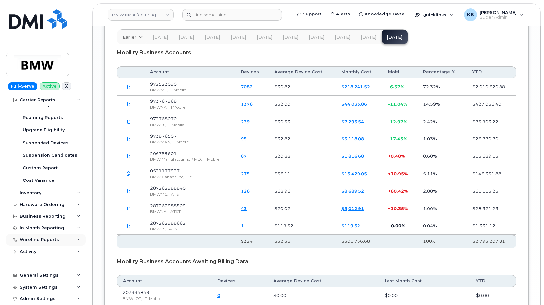
click at [33, 237] on div "Wireline Reports" at bounding box center [46, 240] width 80 height 12
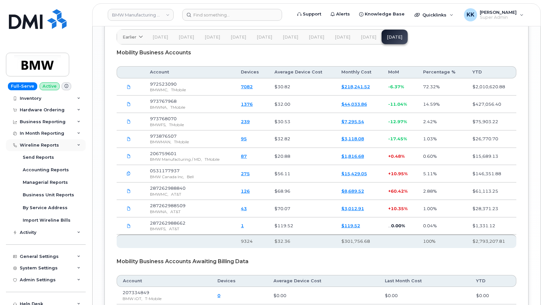
scroll to position [158, 0]
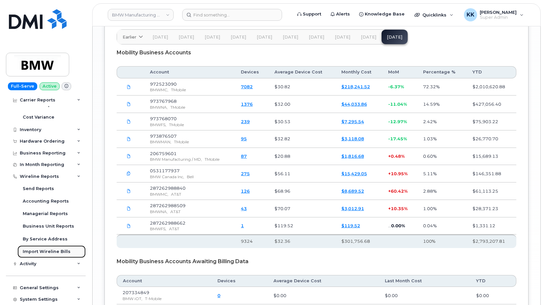
click at [34, 252] on div "Import Wireline Bills" at bounding box center [47, 252] width 48 height 6
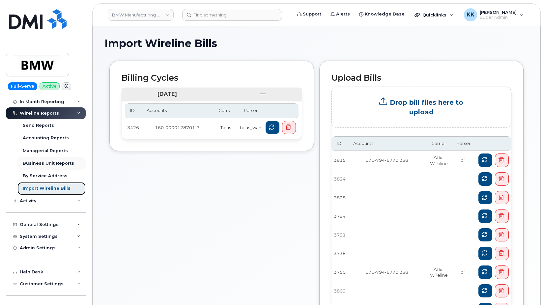
scroll to position [26, 0]
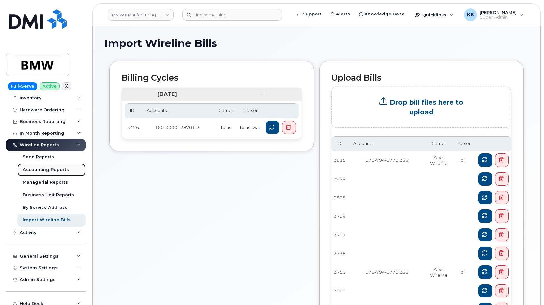
click at [42, 172] on div "Accounting Reports" at bounding box center [46, 170] width 46 height 6
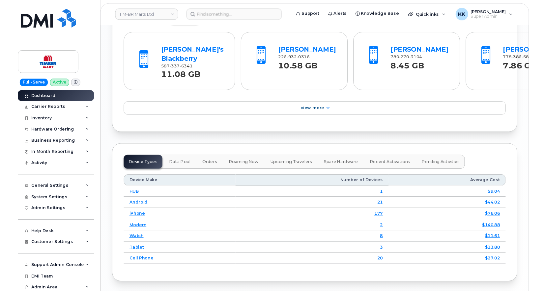
scroll to position [882, 0]
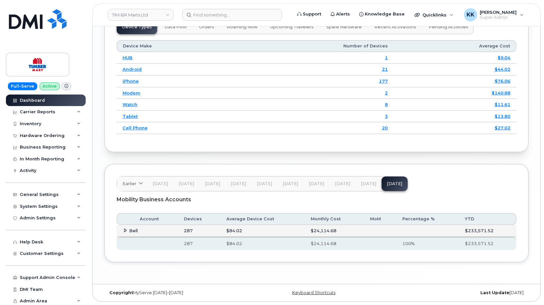
click at [126, 231] on icon at bounding box center [125, 230] width 4 height 4
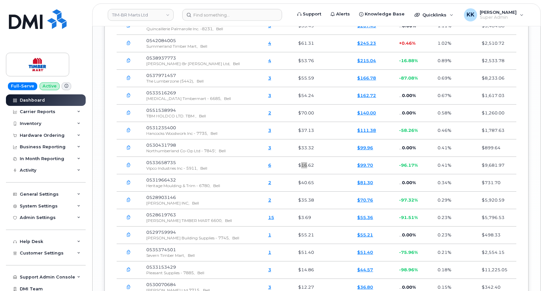
scroll to position [1677, 0]
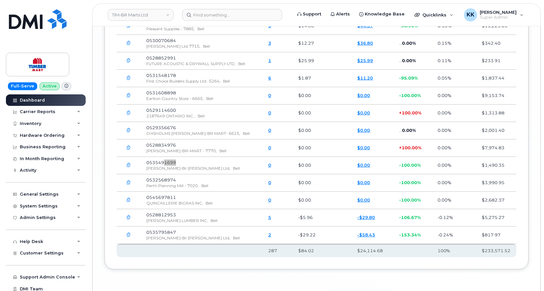
click at [128, 163] on icon "button" at bounding box center [128, 165] width 4 height 4
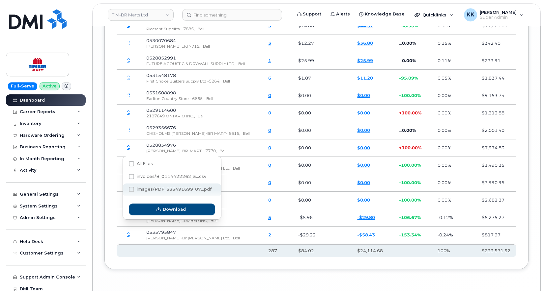
click at [133, 191] on span at bounding box center [131, 189] width 5 height 5
click at [124, 191] on input "images/PDF_535491699_07...pdf" at bounding box center [122, 189] width 3 height 3
checkbox input "true"
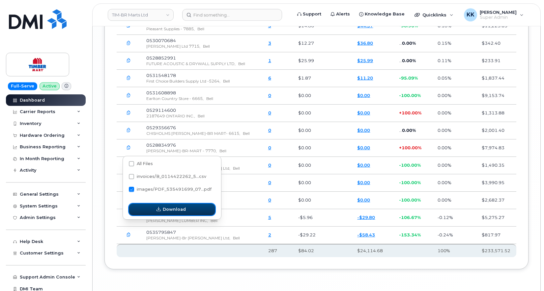
click at [156, 207] on span "button" at bounding box center [158, 209] width 6 height 6
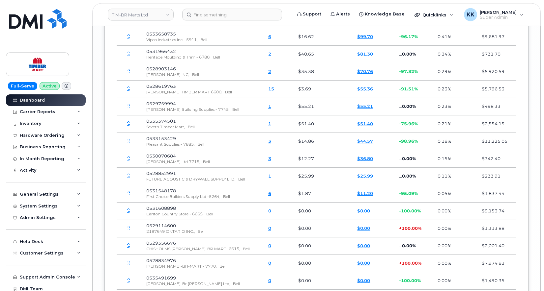
scroll to position [1542, 0]
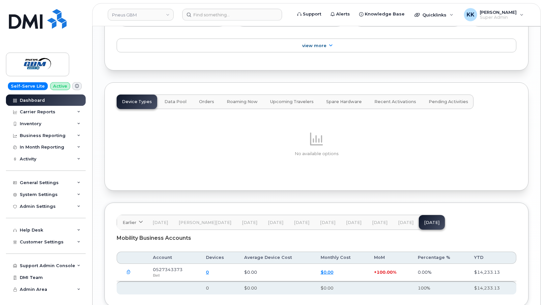
scroll to position [855, 0]
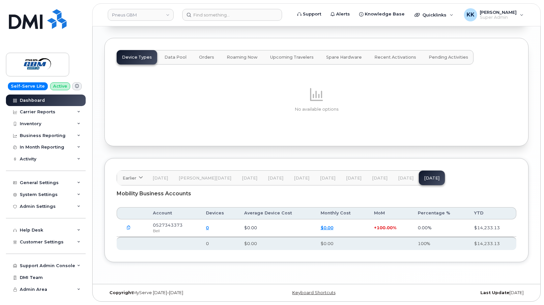
click at [393, 176] on button "[DATE]" at bounding box center [406, 178] width 26 height 14
click at [419, 181] on button "[DATE]" at bounding box center [432, 178] width 26 height 14
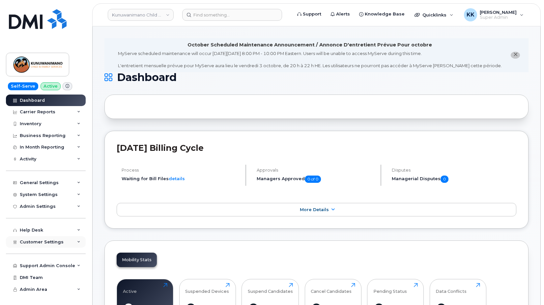
click at [37, 244] on span "Customer Settings" at bounding box center [42, 241] width 44 height 5
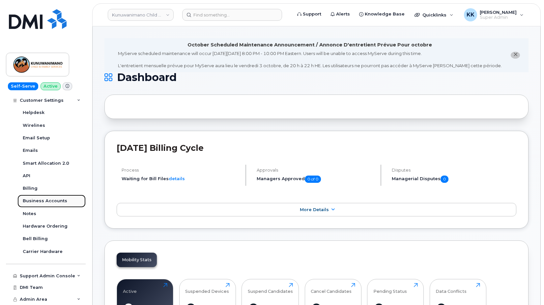
click at [47, 202] on div "Business Accounts" at bounding box center [45, 201] width 44 height 6
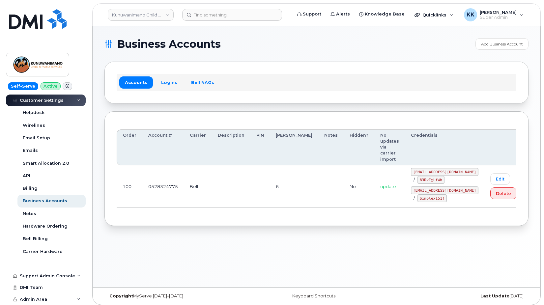
click at [171, 90] on div "Accounts Logins Bell NAGs" at bounding box center [316, 82] width 399 height 17
click at [175, 82] on link "Logins" at bounding box center [168, 82] width 27 height 12
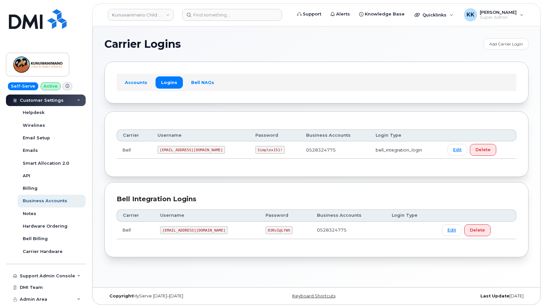
click at [187, 148] on code "1Kunuwa@myserve.ca" at bounding box center [191, 150] width 68 height 8
click at [186, 148] on code "1Kunuwa@myserve.ca" at bounding box center [191, 150] width 68 height 8
click at [255, 149] on code "Simplex151!" at bounding box center [269, 150] width 29 height 8
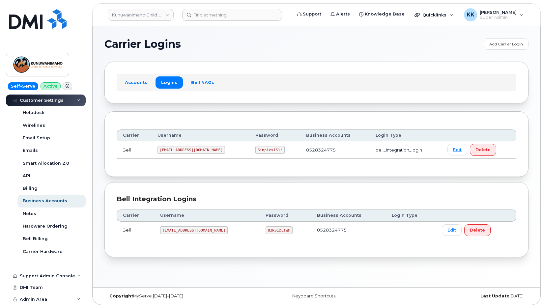
click at [255, 149] on code "Simplex151!" at bounding box center [269, 150] width 29 height 8
click at [206, 231] on code "kunuwani@myserve.ca" at bounding box center [194, 230] width 68 height 8
click at [193, 229] on code "kunuwani@myserve.ca" at bounding box center [194, 230] width 68 height 8
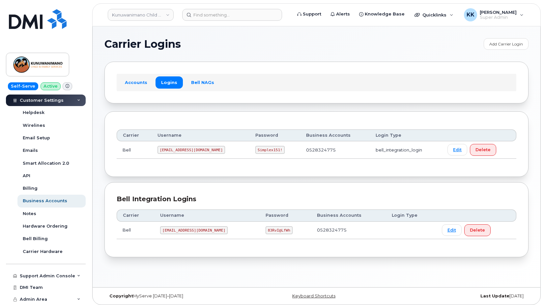
click at [265, 232] on code "83RvI@LfWh" at bounding box center [278, 230] width 27 height 8
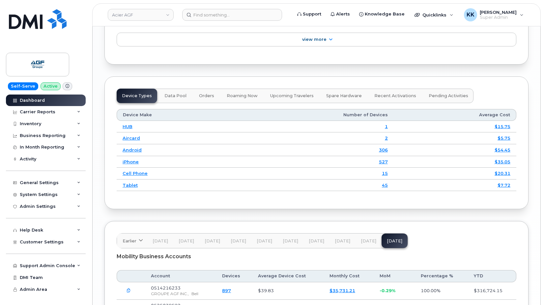
scroll to position [966, 0]
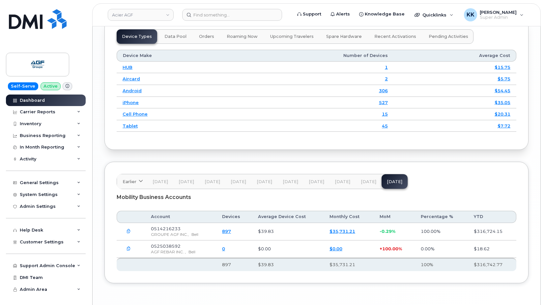
click at [130, 247] on icon "button" at bounding box center [128, 249] width 4 height 4
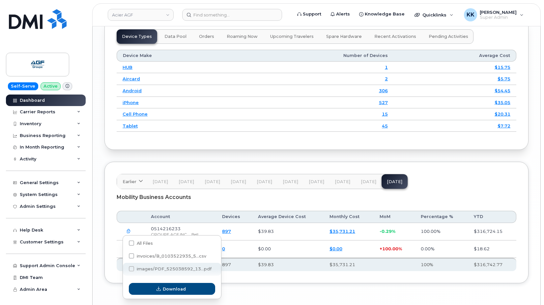
click at [141, 268] on span "images/PDF_525038592_13...pdf" at bounding box center [174, 268] width 75 height 5
click at [124, 268] on input "images/PDF_525038592_13...pdf" at bounding box center [122, 268] width 3 height 3
checkbox input "true"
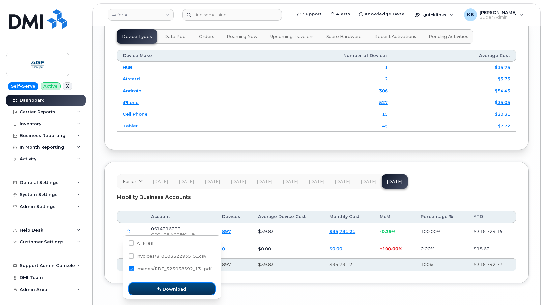
click at [175, 288] on span "Download" at bounding box center [174, 289] width 23 height 6
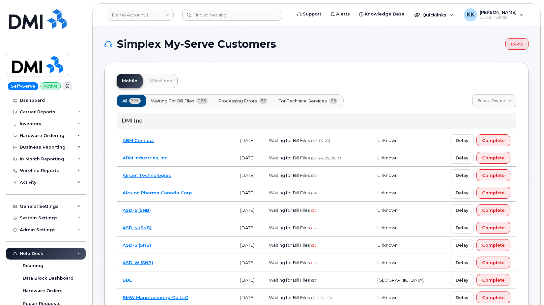
click at [302, 103] on span "For Technical Services" at bounding box center [302, 101] width 49 height 6
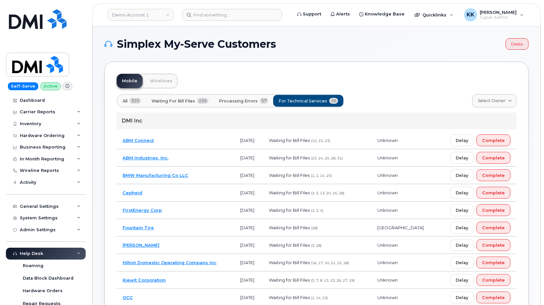
click at [136, 101] on span "325" at bounding box center [135, 101] width 12 height 6
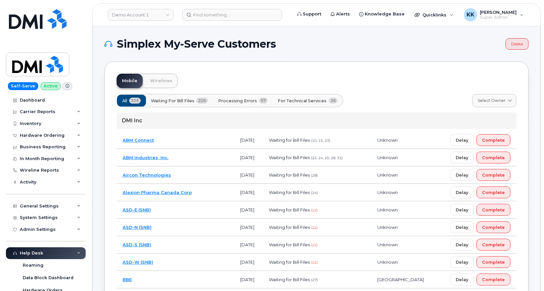
scroll to position [2468, 0]
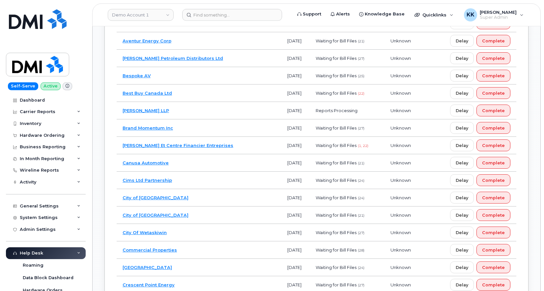
click at [246, 147] on td "[PERSON_NAME] Et Centre Financier Entreprises" at bounding box center [199, 145] width 165 height 17
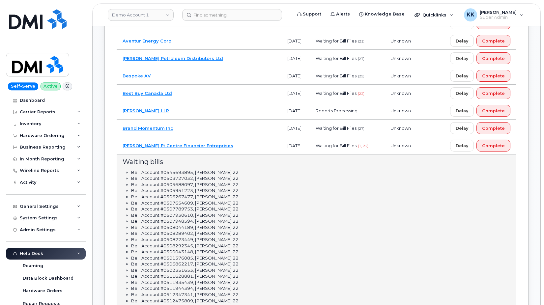
click at [238, 150] on td "[PERSON_NAME] Et Centre Financier Entreprises" at bounding box center [199, 145] width 165 height 17
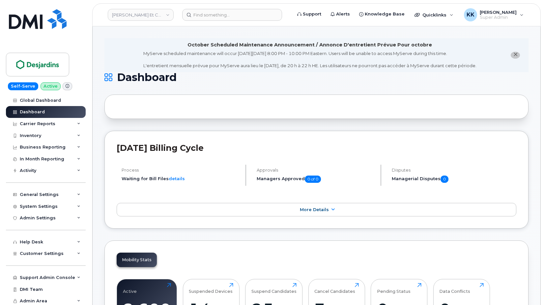
scroll to position [269, 0]
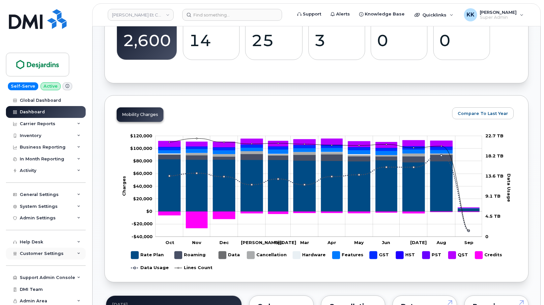
click at [35, 254] on span "Customer Settings" at bounding box center [42, 253] width 44 height 5
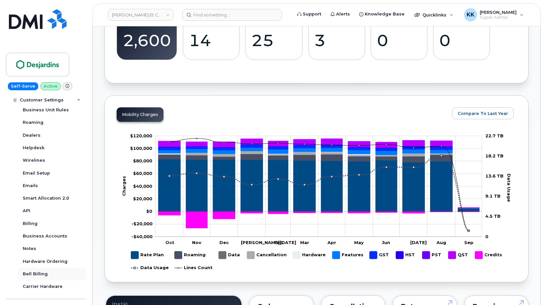
scroll to position [190, 0]
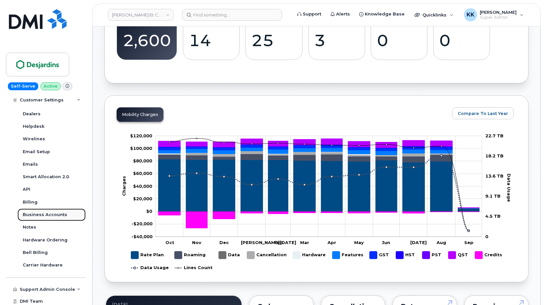
click at [39, 216] on div "Business Accounts" at bounding box center [45, 215] width 44 height 6
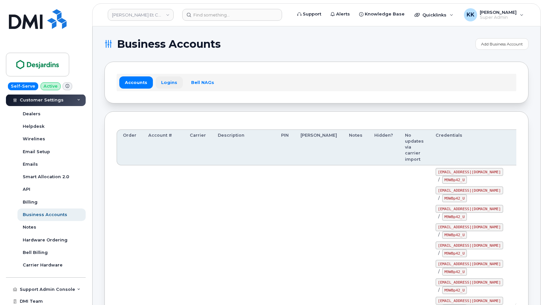
click at [164, 79] on link "Logins" at bounding box center [168, 82] width 27 height 12
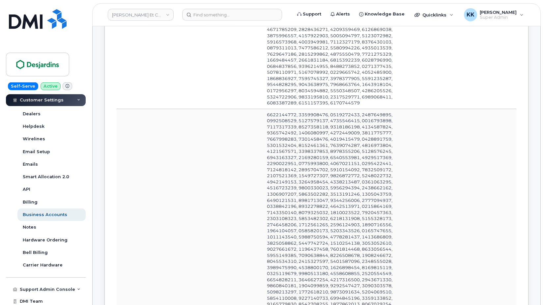
scroll to position [537, 0]
